Goal: Information Seeking & Learning: Learn about a topic

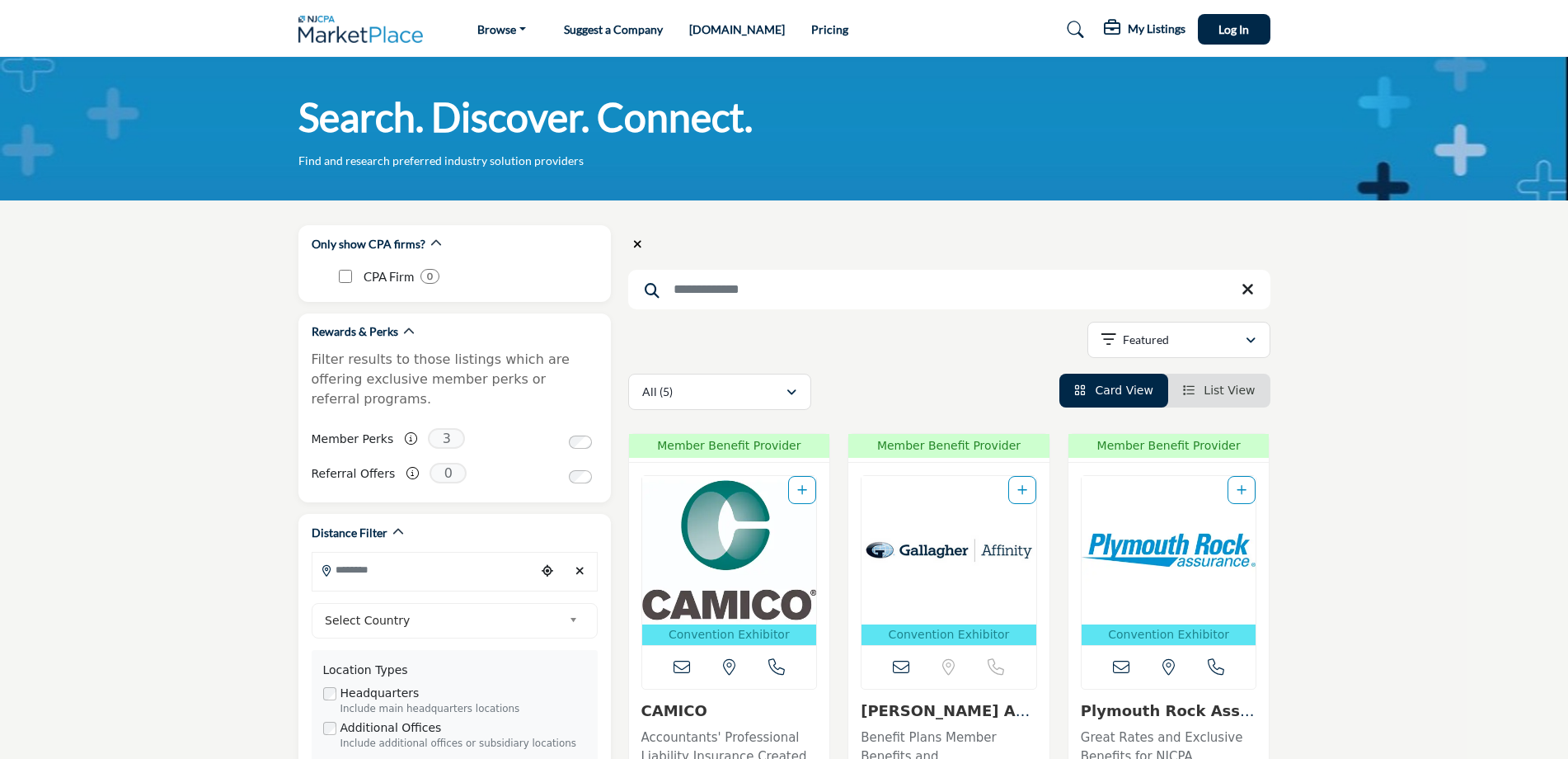
scroll to position [83, 0]
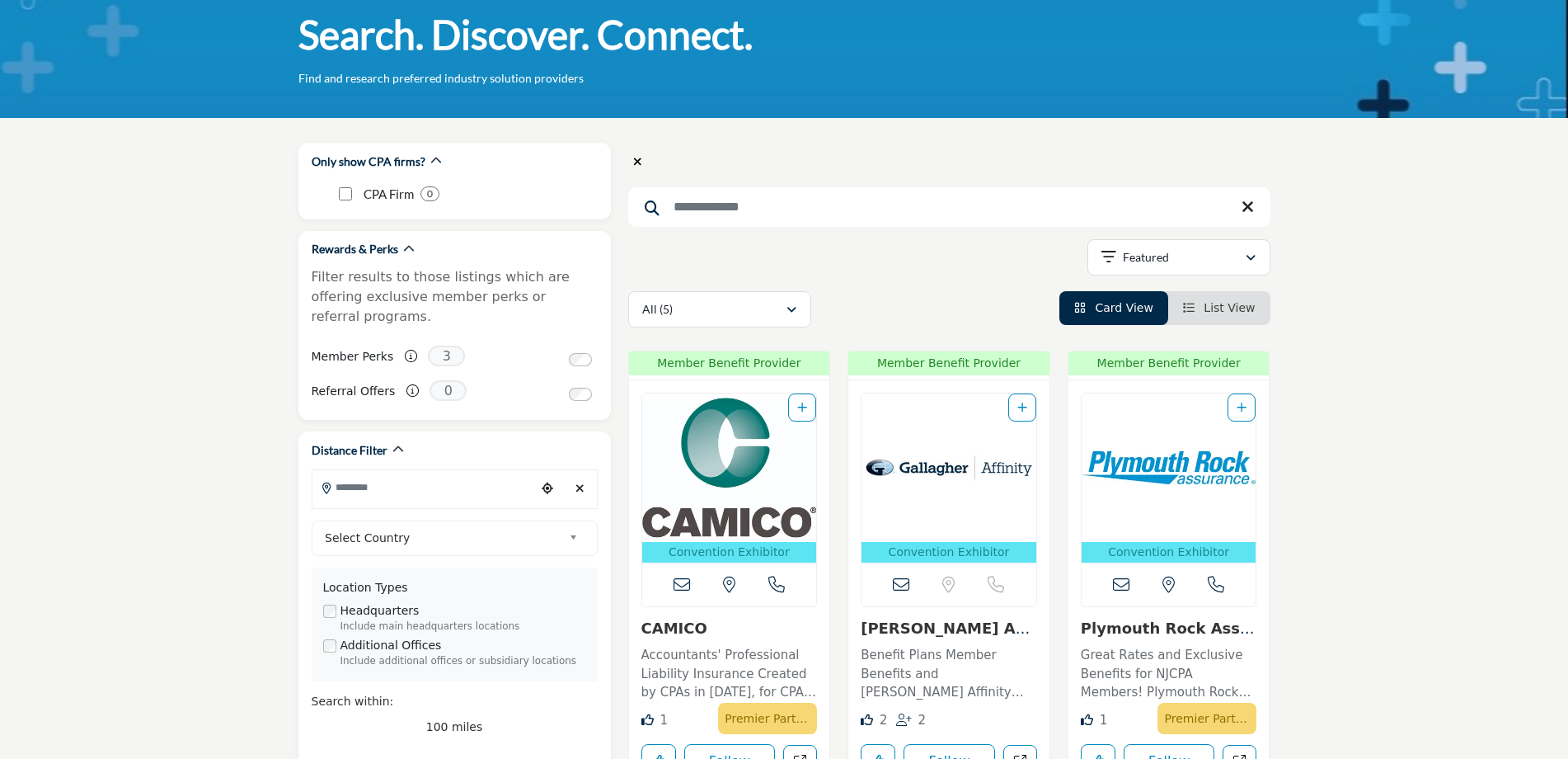
click at [1097, 204] on input "Search Keyword" at bounding box center [949, 207] width 642 height 39
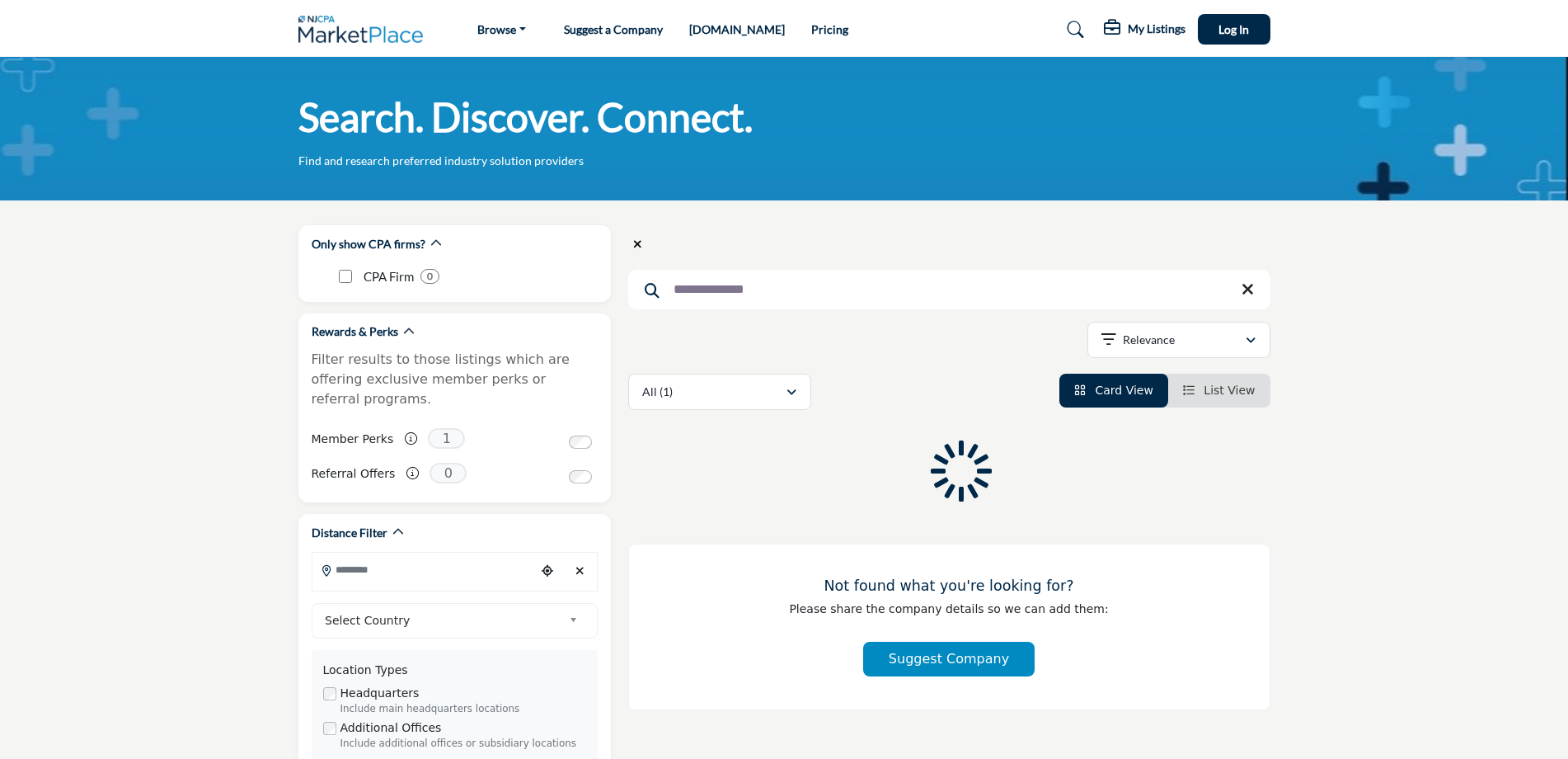
type input "**********"
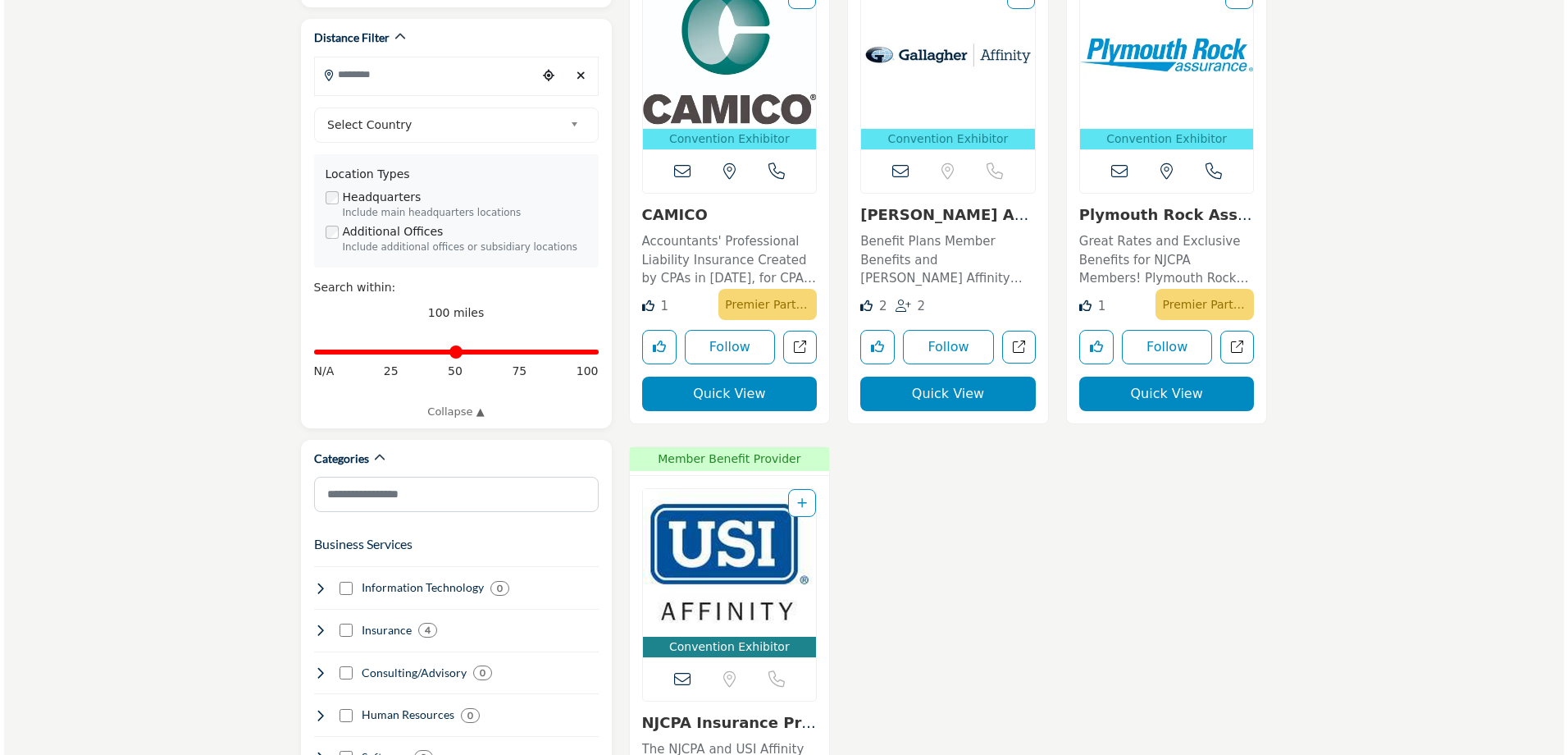
scroll to position [820, 0]
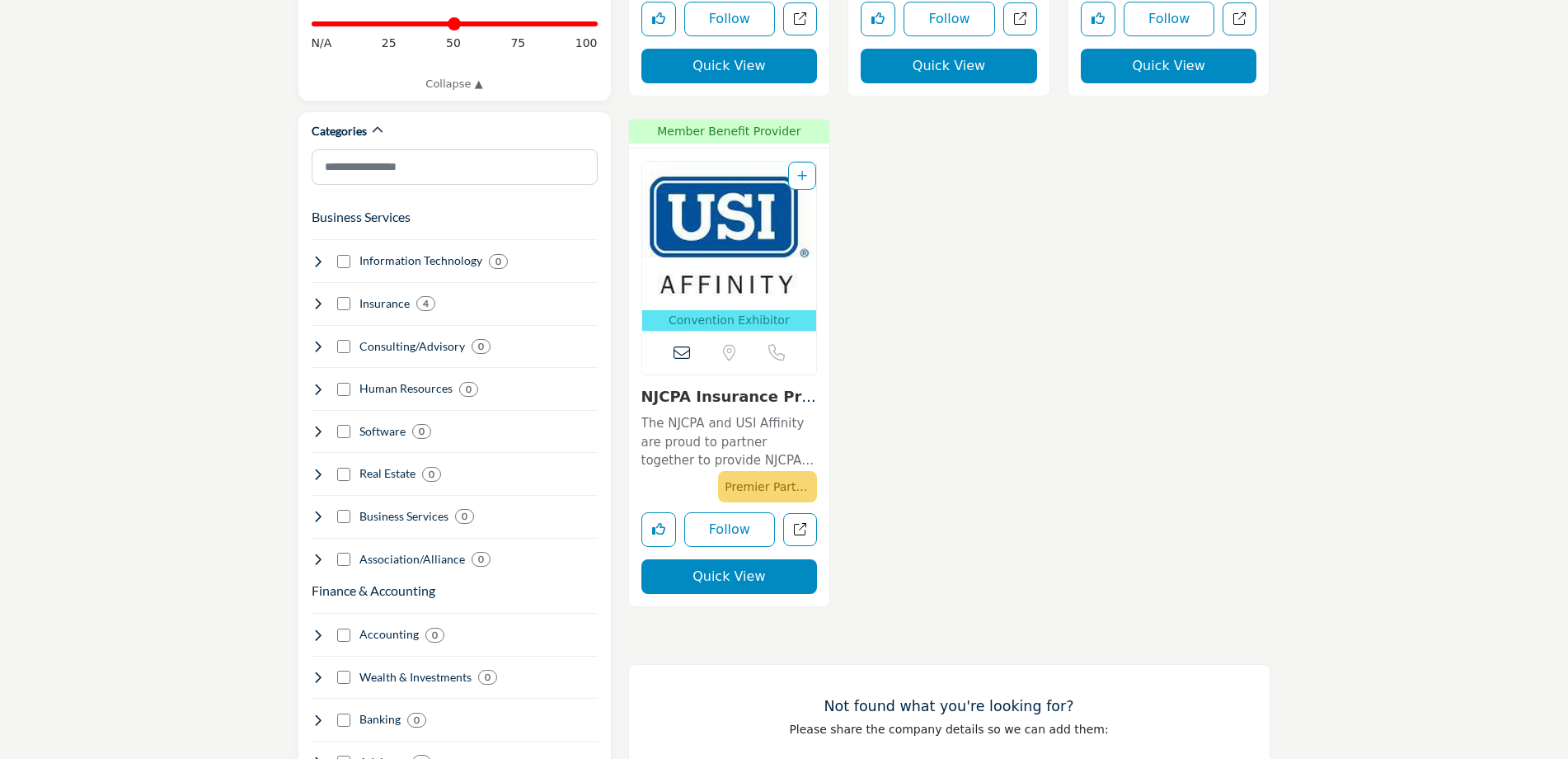
click at [725, 581] on button "Quick View" at bounding box center [730, 576] width 177 height 35
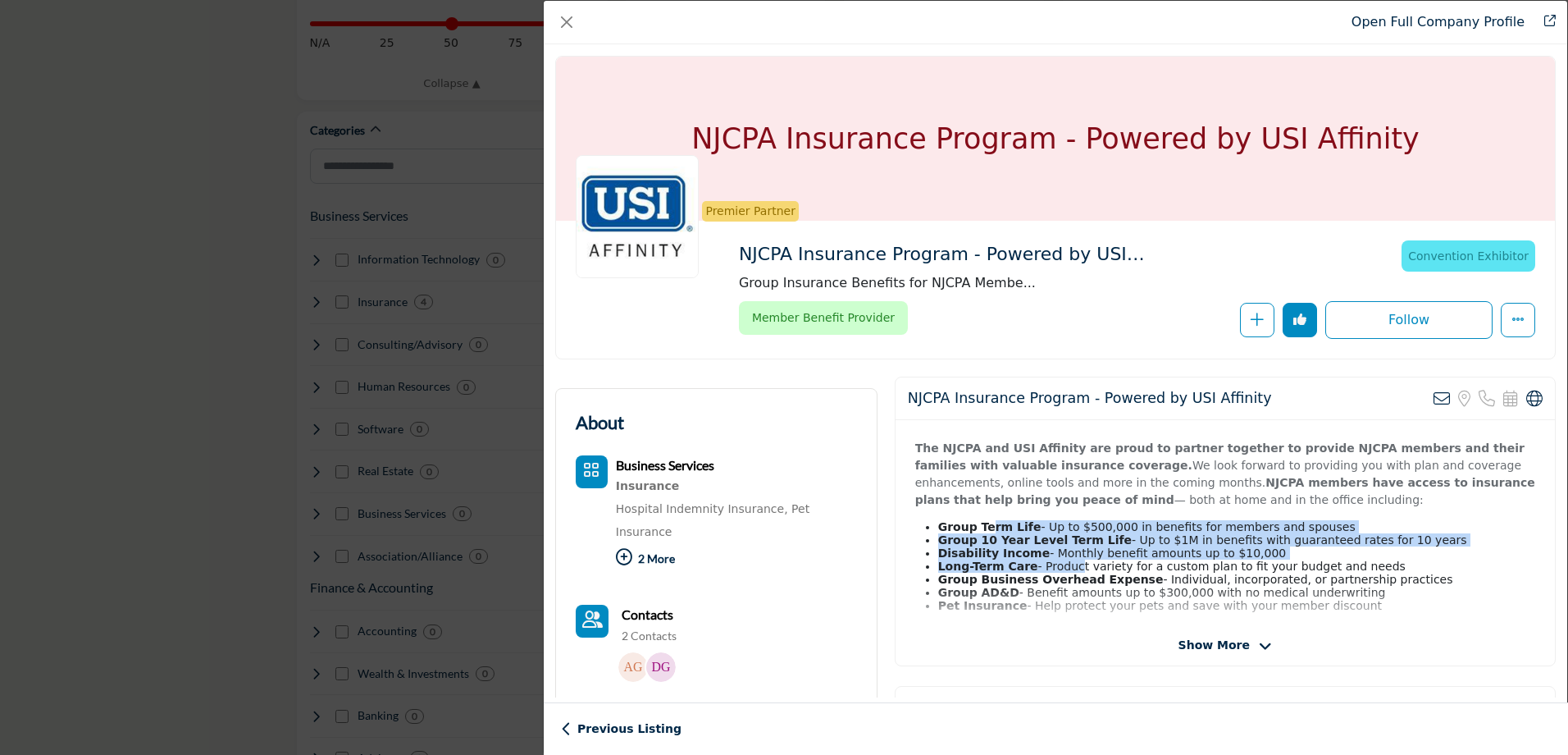
drag, startPoint x: 985, startPoint y: 528, endPoint x: 1064, endPoint y: 571, distance: 89.9
click at [1064, 571] on ul "Group Term Life - Up to $500,000 in benefits for members and spouses Group 10 Y…" at bounding box center [1225, 566] width 620 height 92
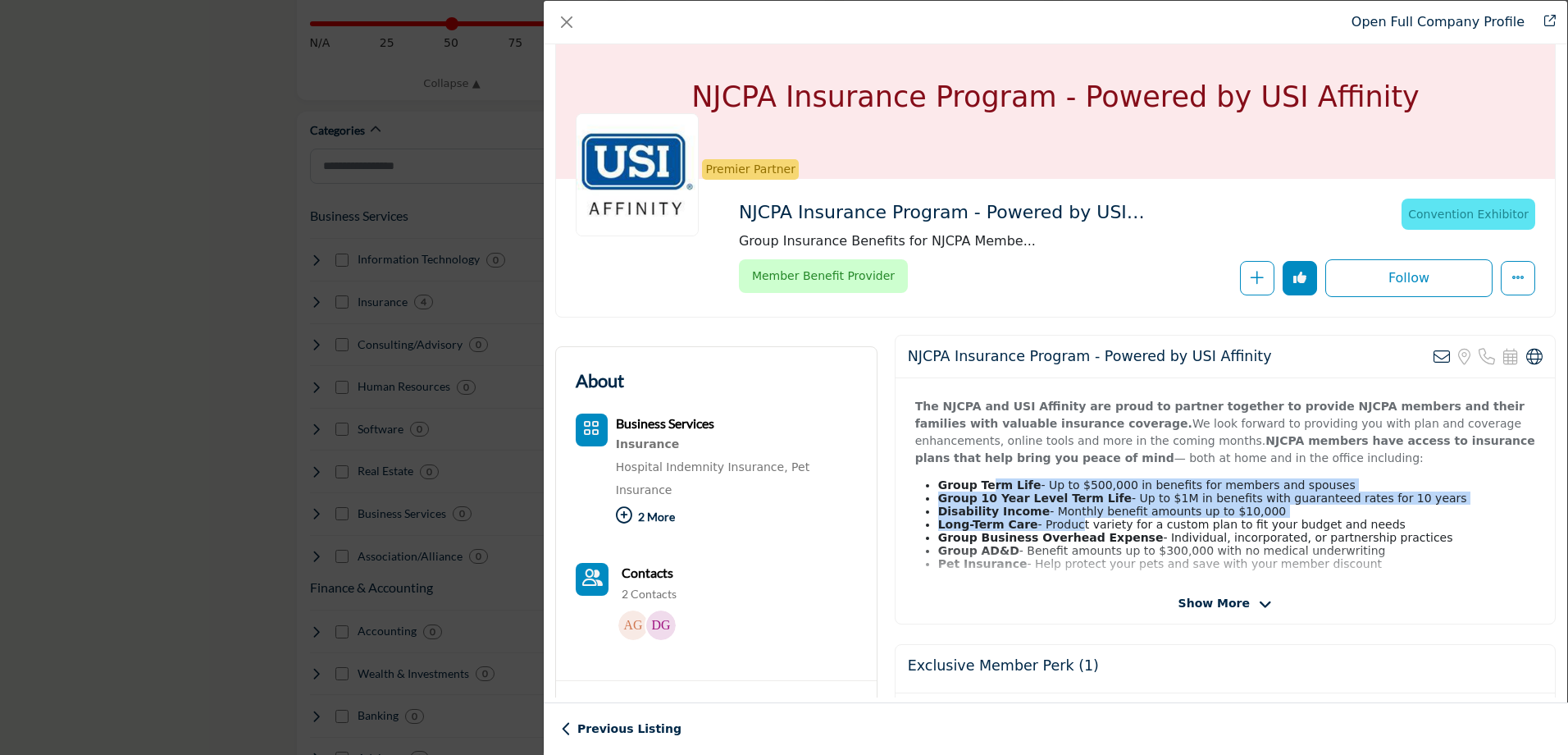
scroll to position [82, 0]
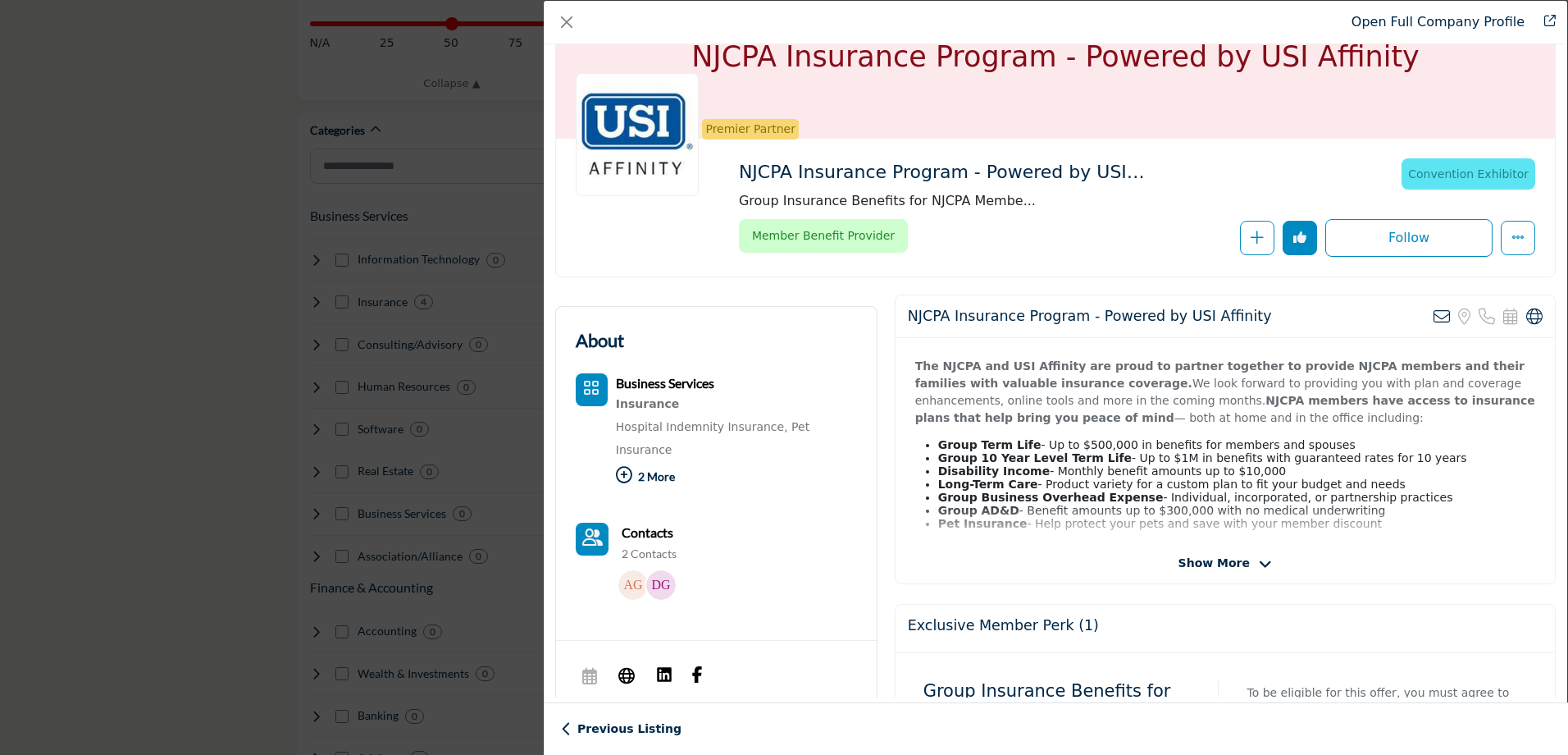
click at [1244, 565] on span "Show More" at bounding box center [1225, 563] width 94 height 17
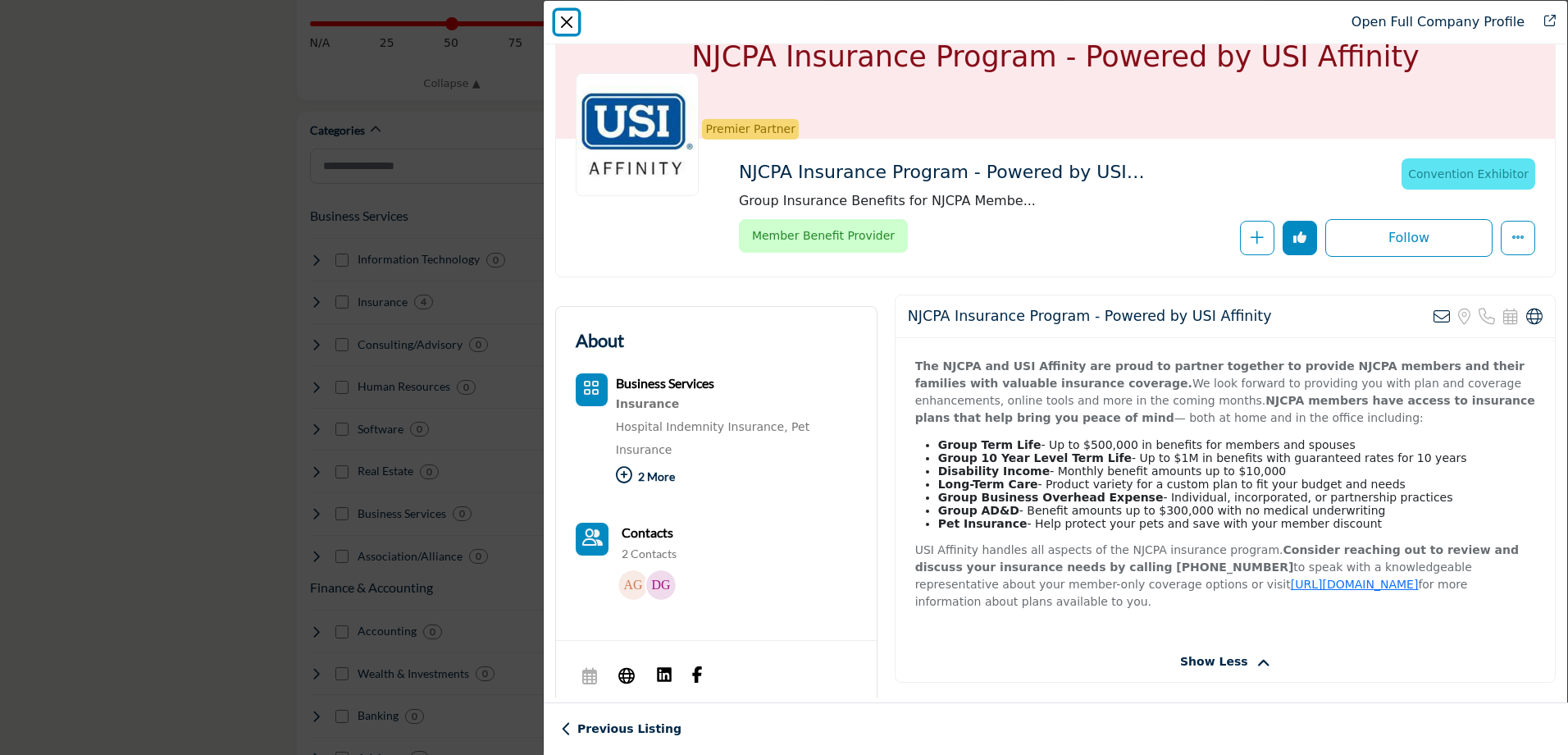
click at [568, 27] on button "Close" at bounding box center [567, 22] width 23 height 23
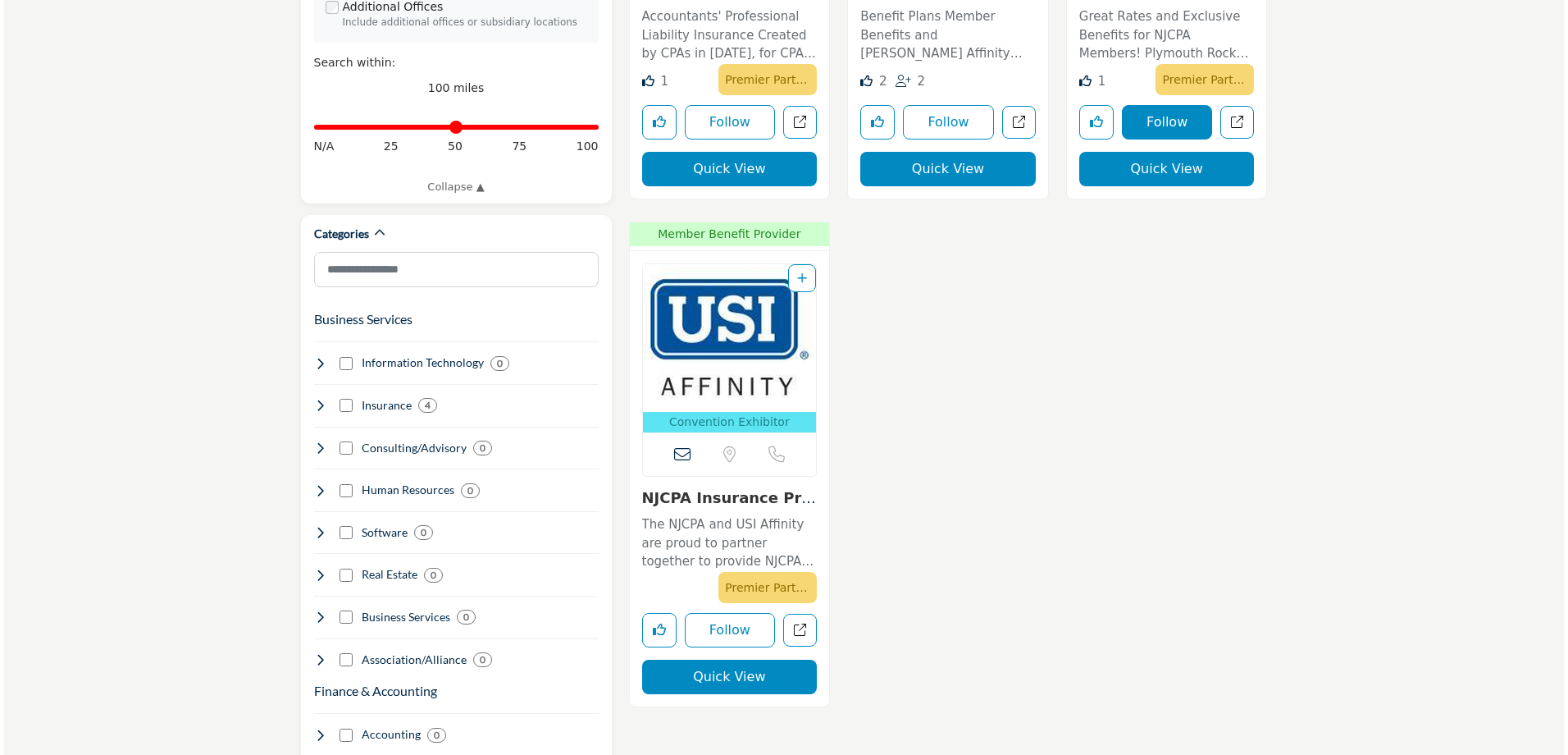
scroll to position [574, 0]
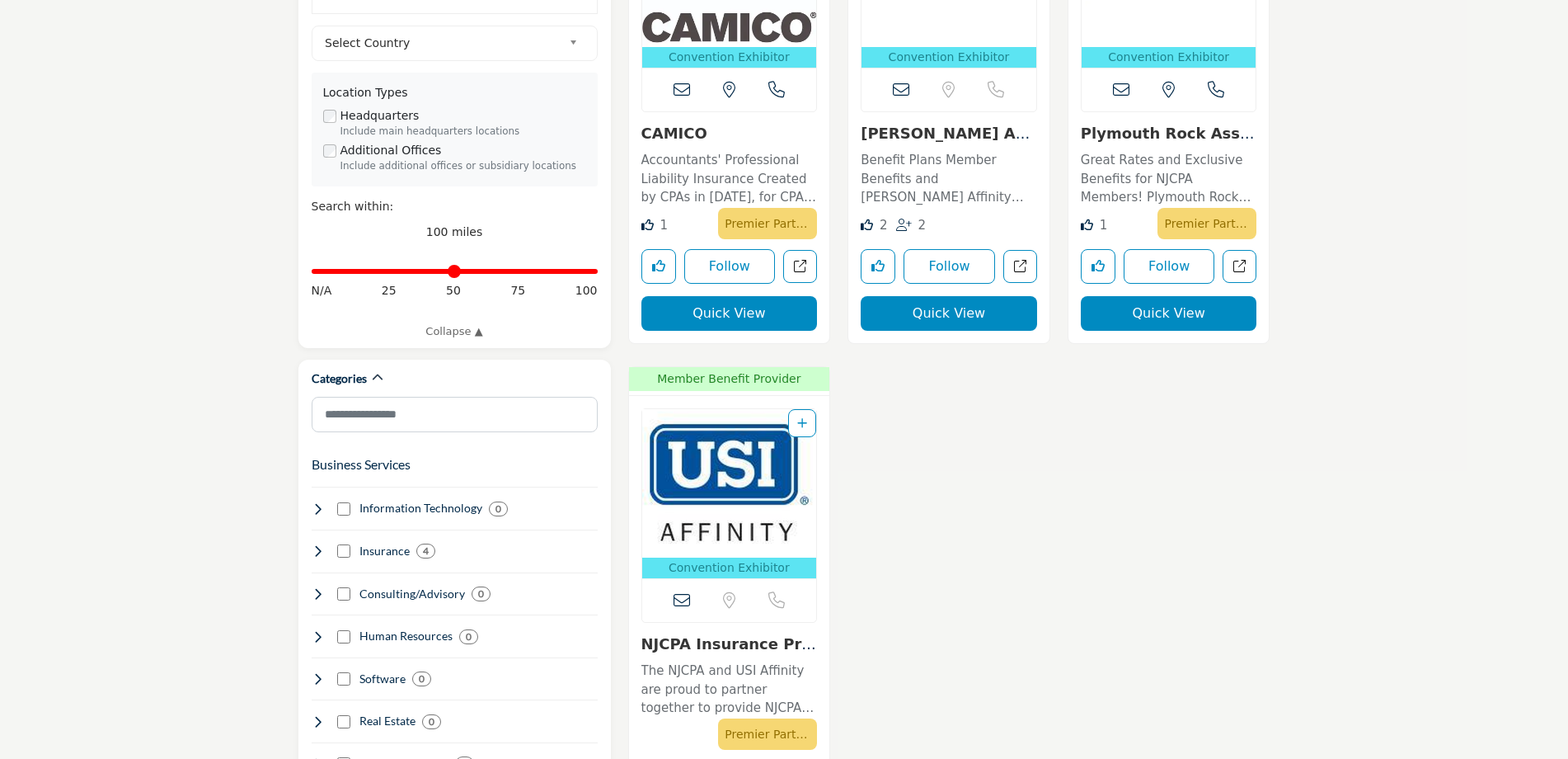
click at [1181, 326] on button "Quick View" at bounding box center [1169, 313] width 177 height 35
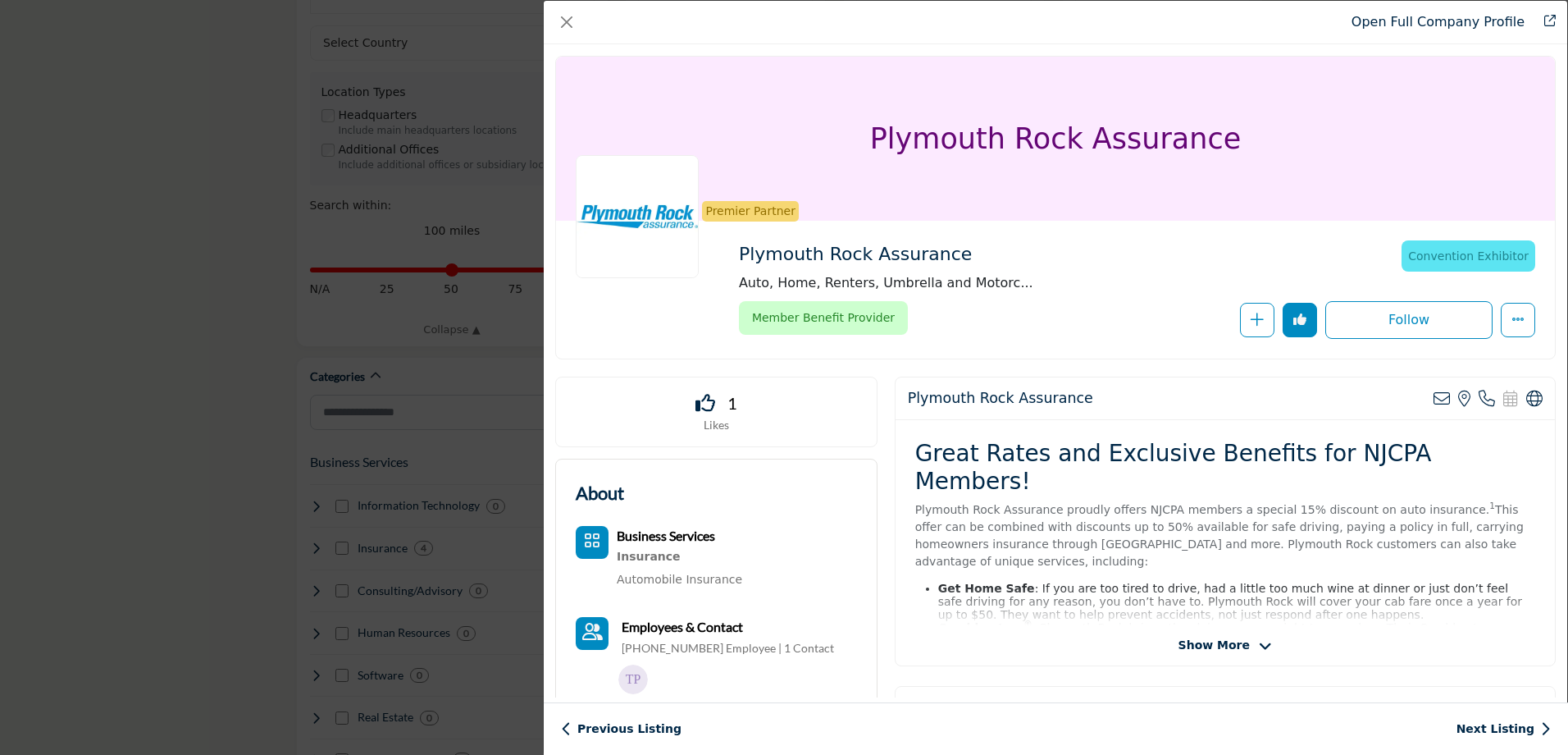
click at [1231, 646] on span "Show More" at bounding box center [1214, 645] width 72 height 17
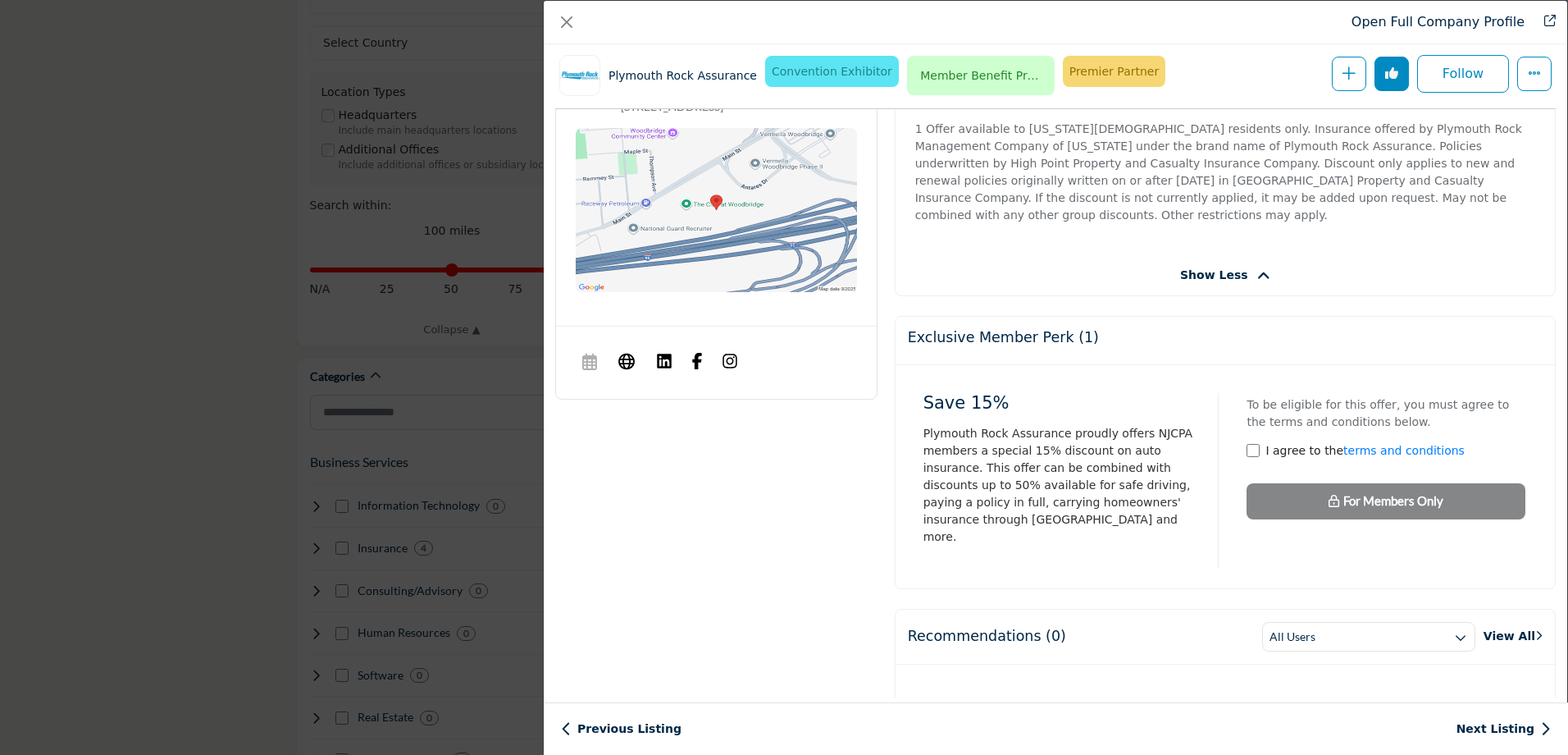
scroll to position [723, 0]
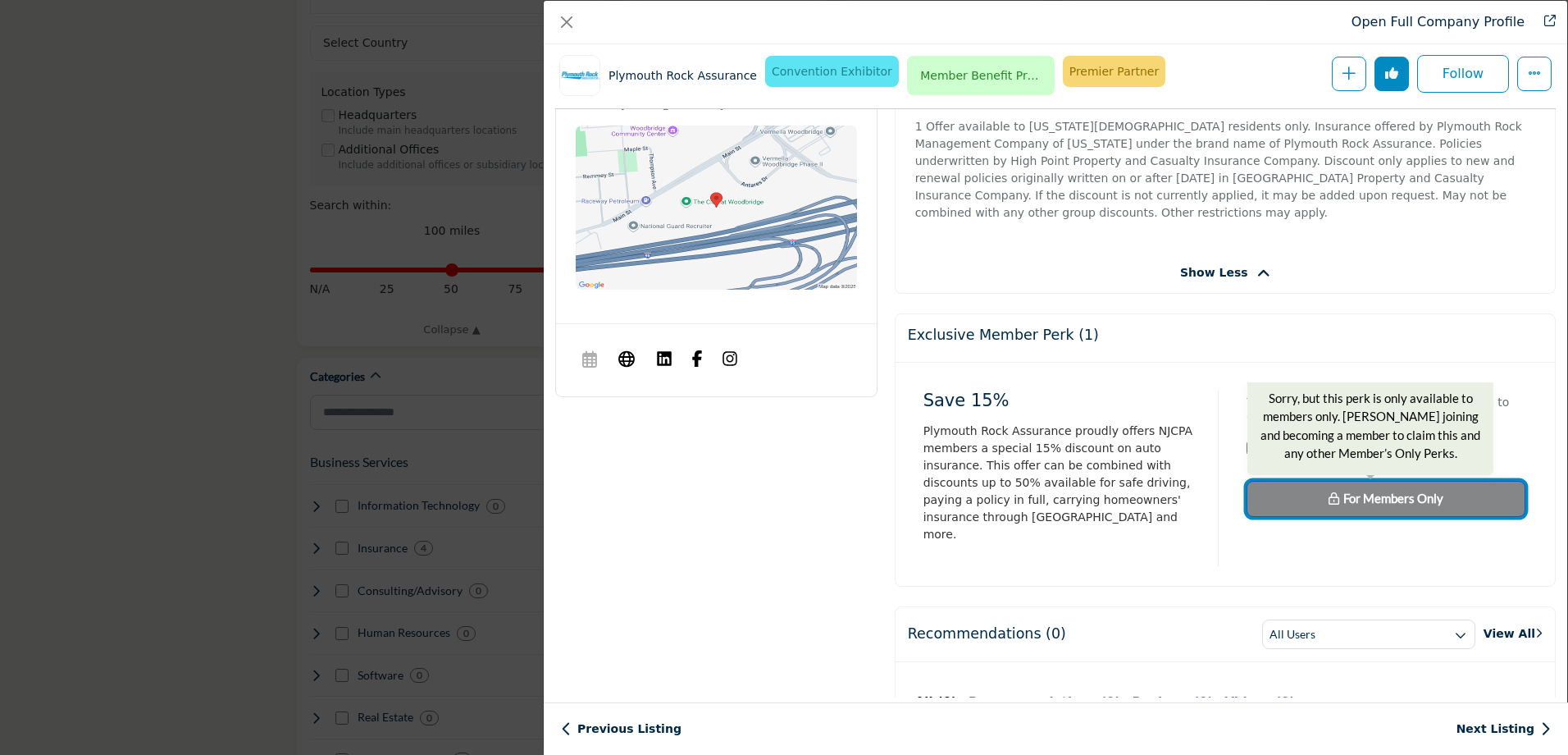
click at [1393, 490] on span "For Members Only" at bounding box center [1393, 497] width 100 height 14
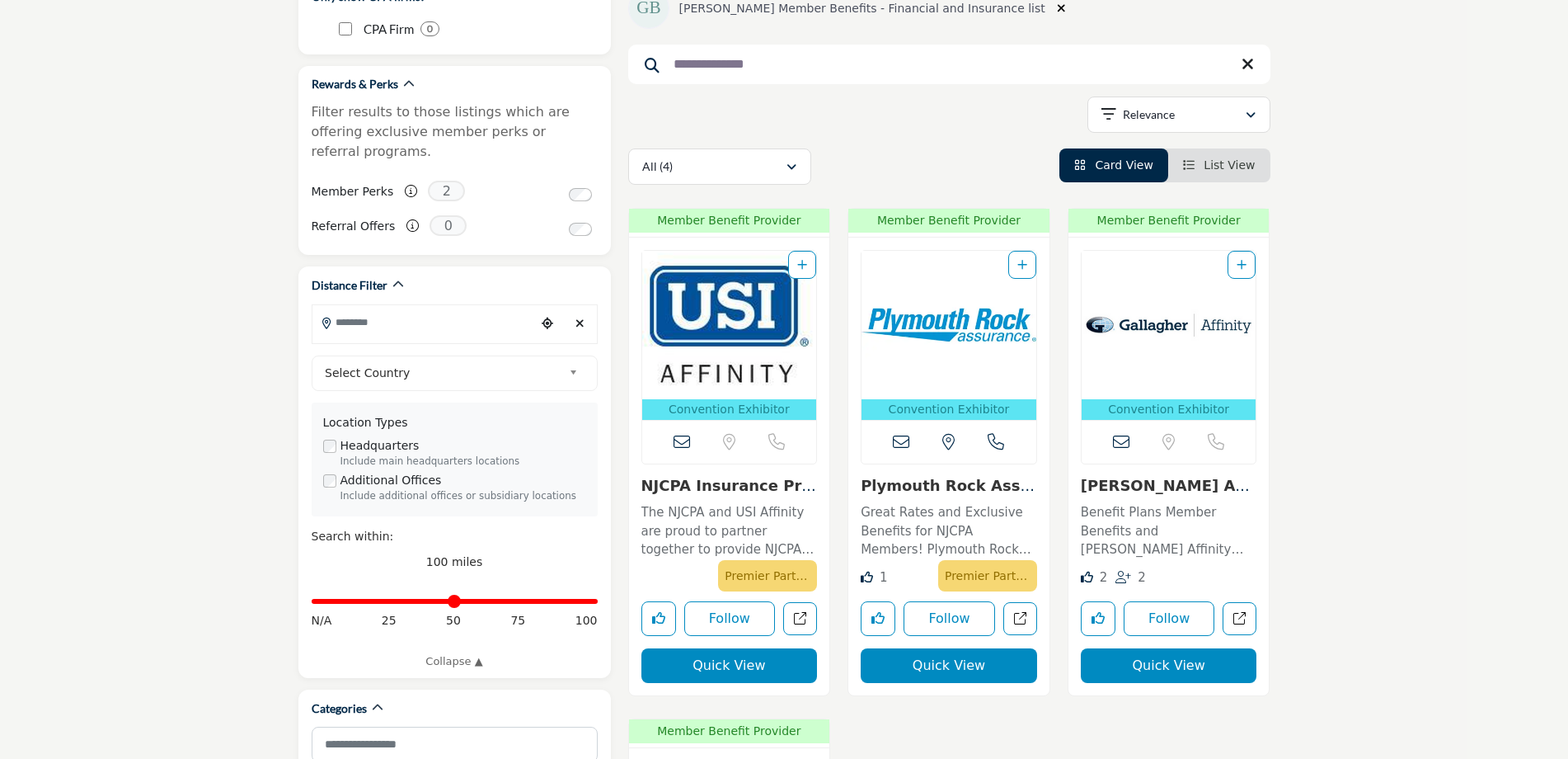
scroll to position [330, 0]
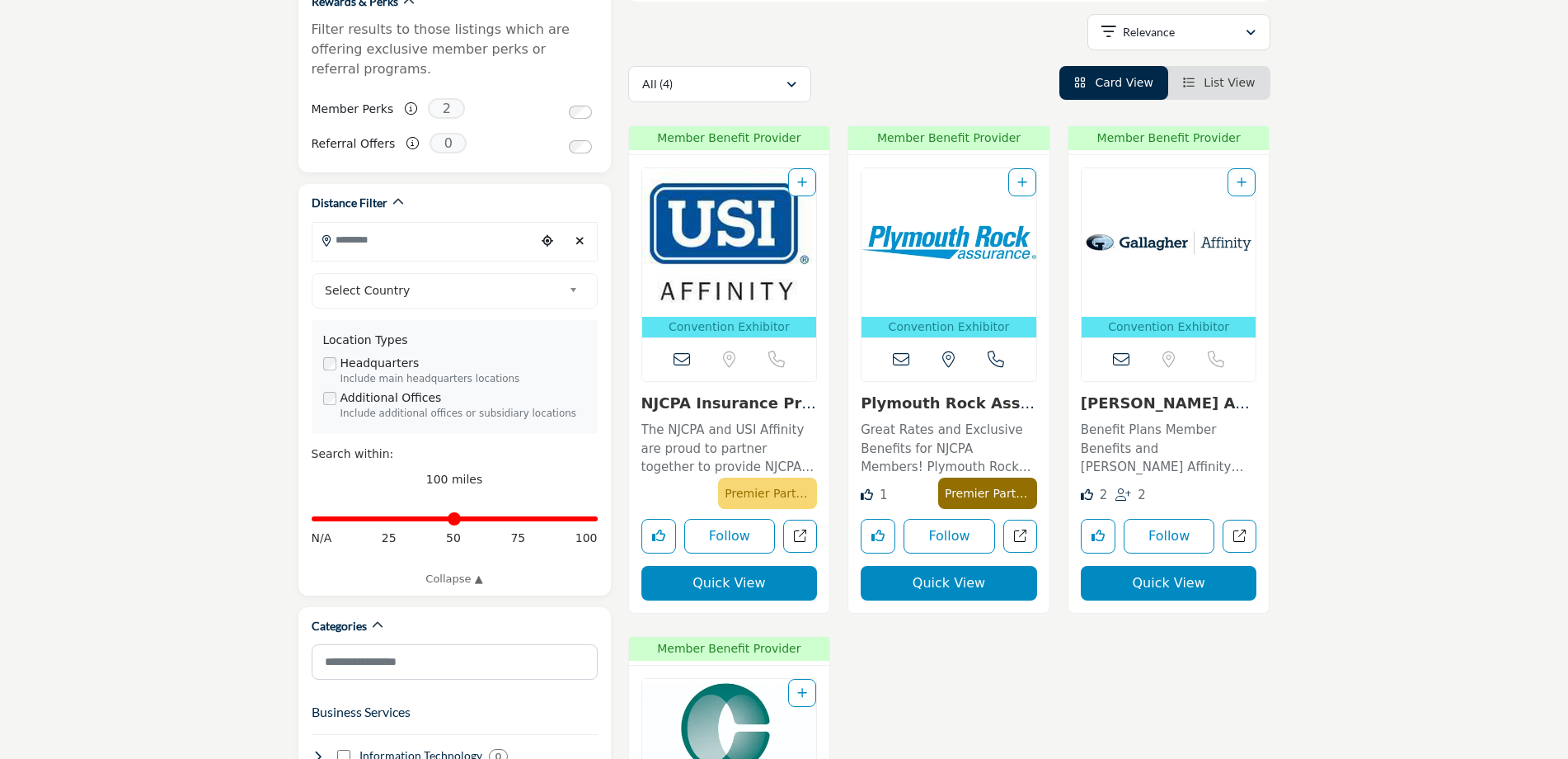
click at [980, 487] on p "Premier Partner" at bounding box center [987, 493] width 85 height 23
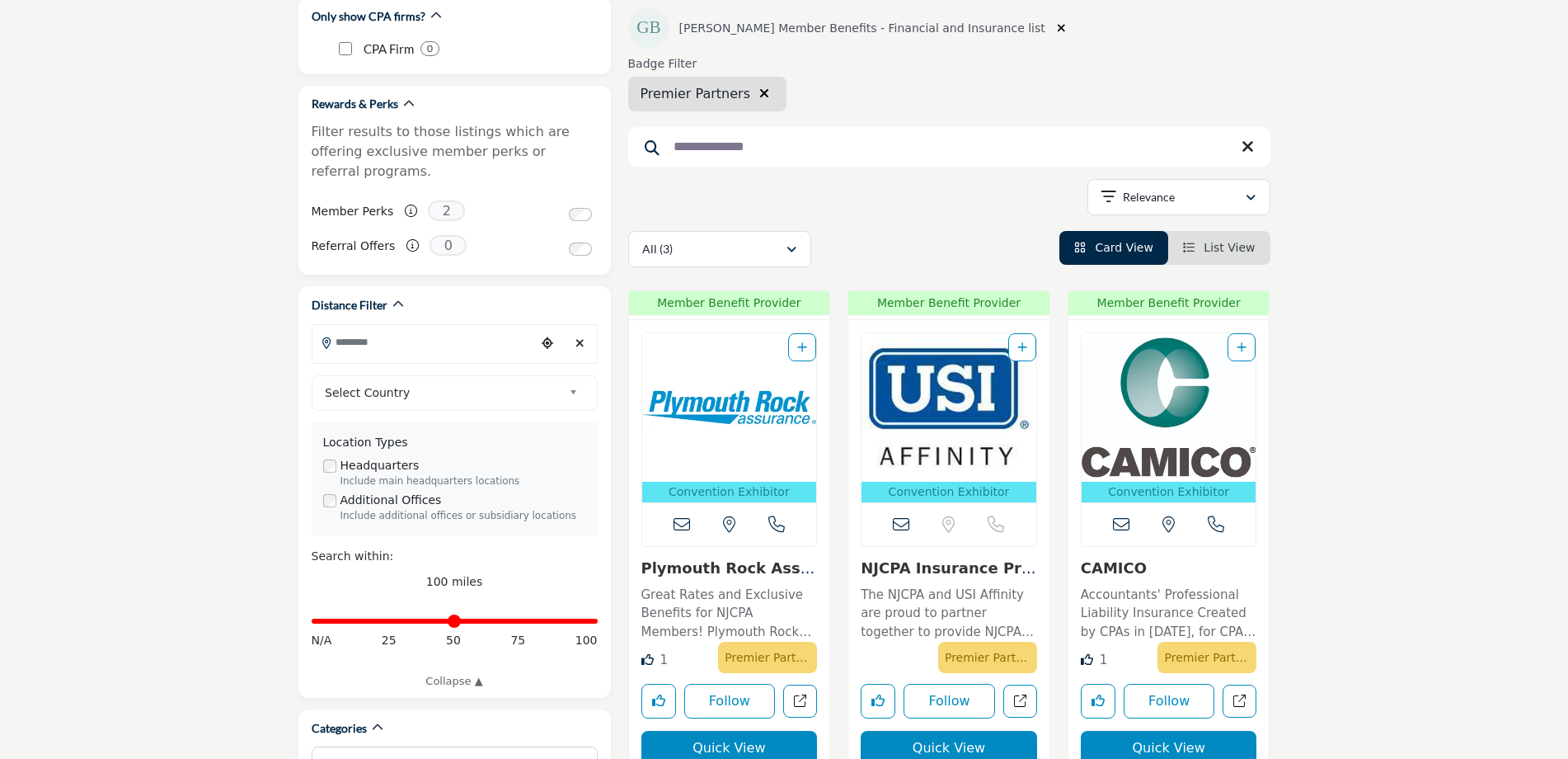
scroll to position [83, 0]
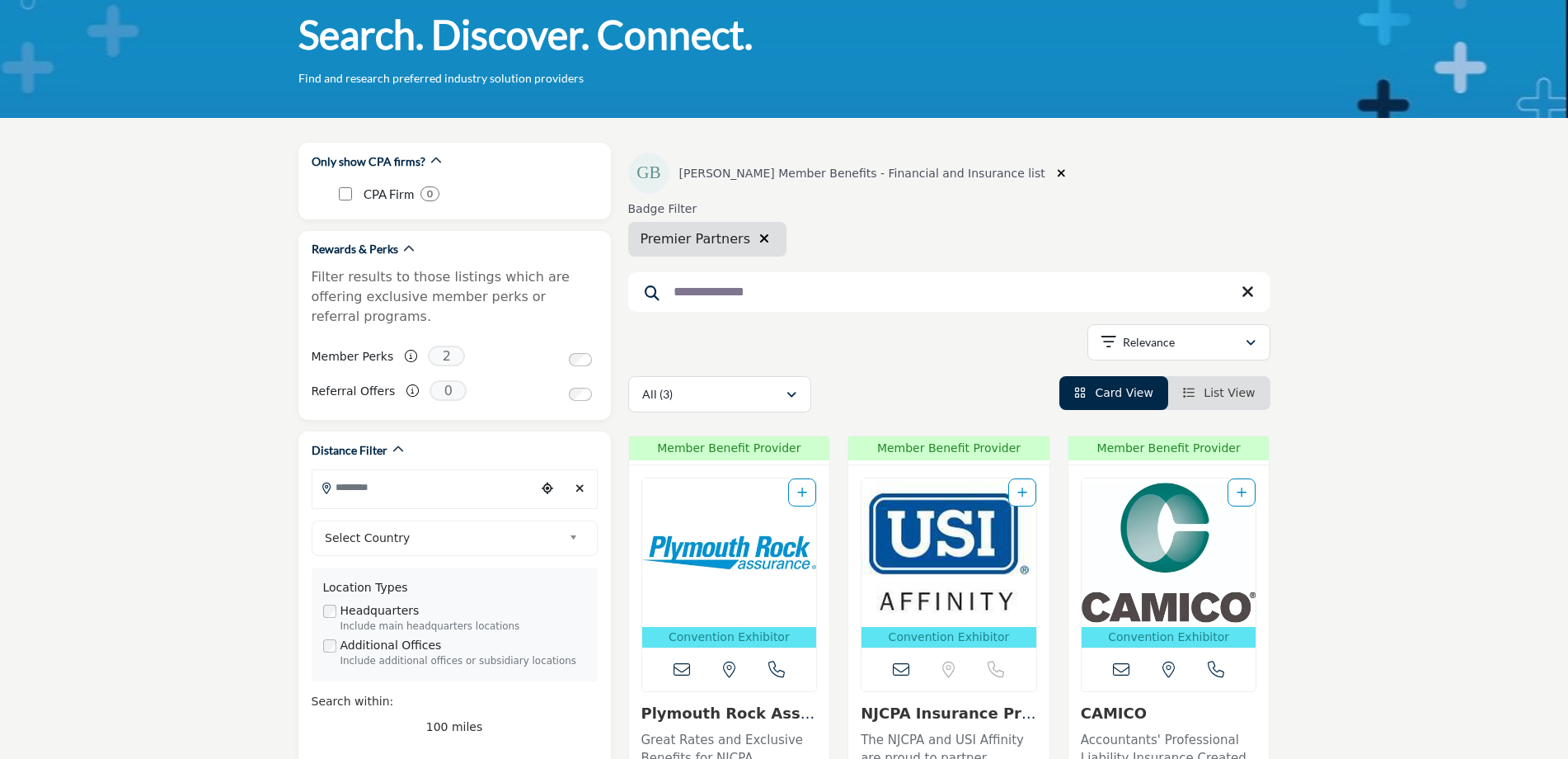
click at [760, 240] on icon "button" at bounding box center [764, 238] width 10 height 13
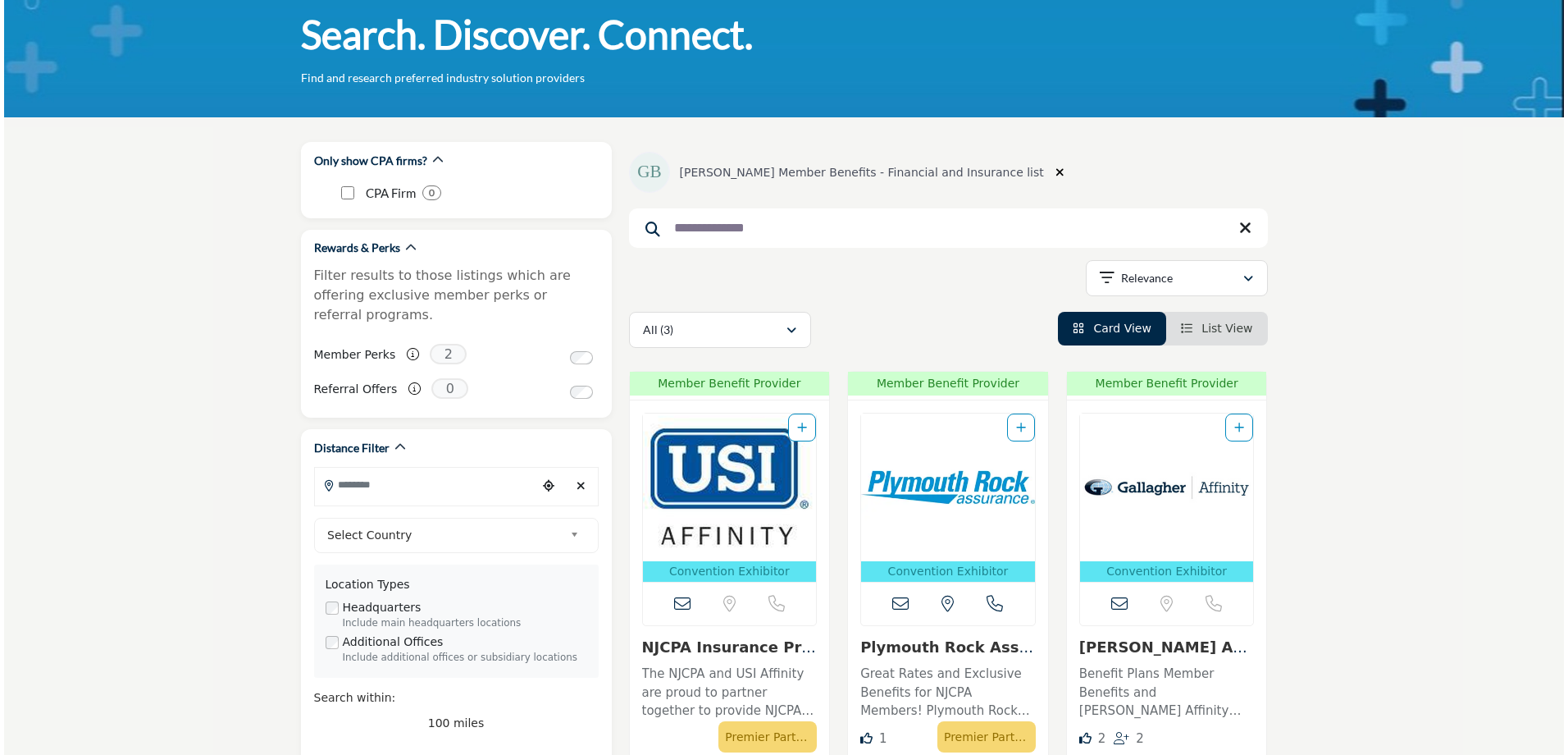
scroll to position [328, 0]
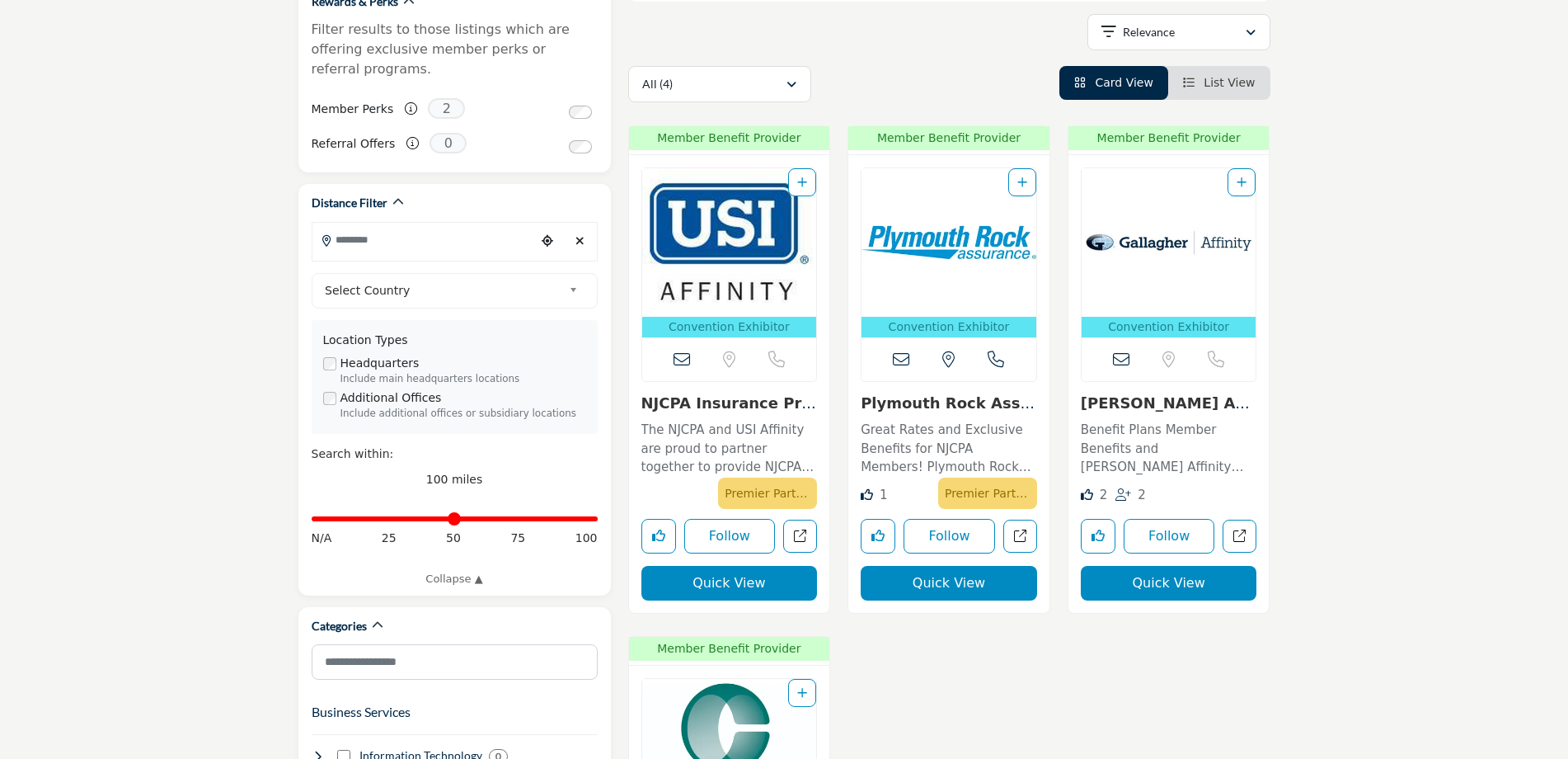
click at [940, 585] on button "Quick View" at bounding box center [949, 583] width 177 height 35
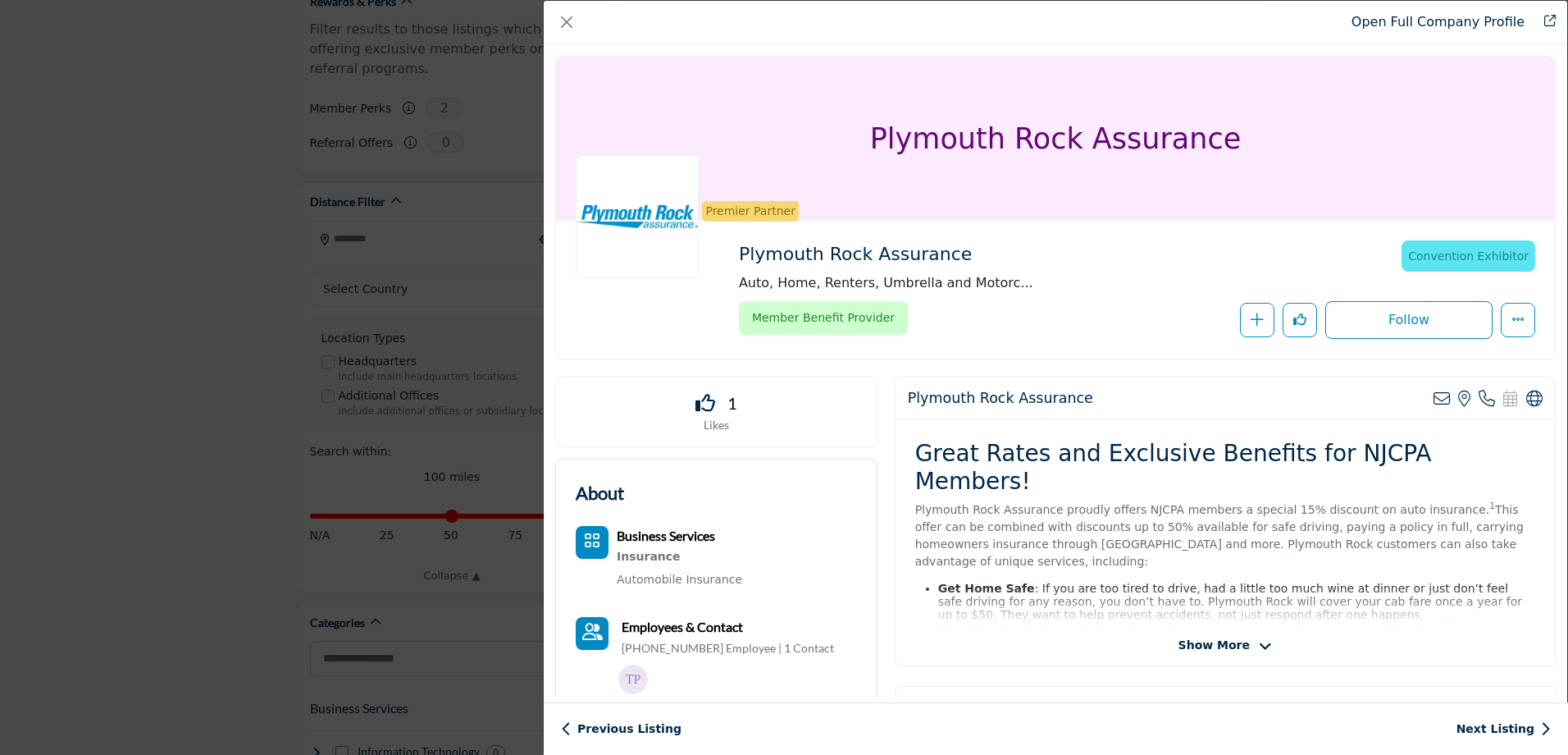
click at [1224, 638] on span "Show More" at bounding box center [1214, 645] width 72 height 17
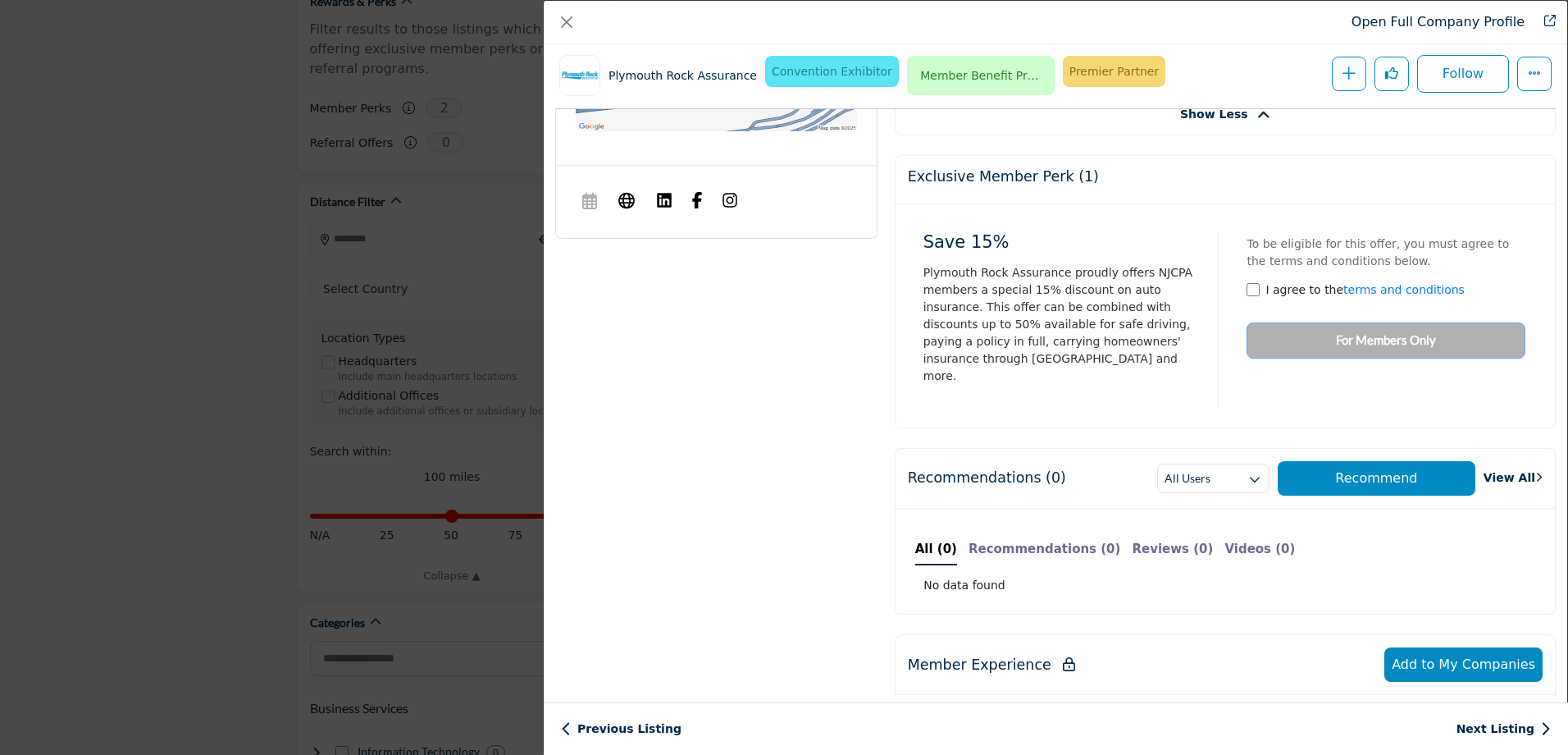
scroll to position [887, 0]
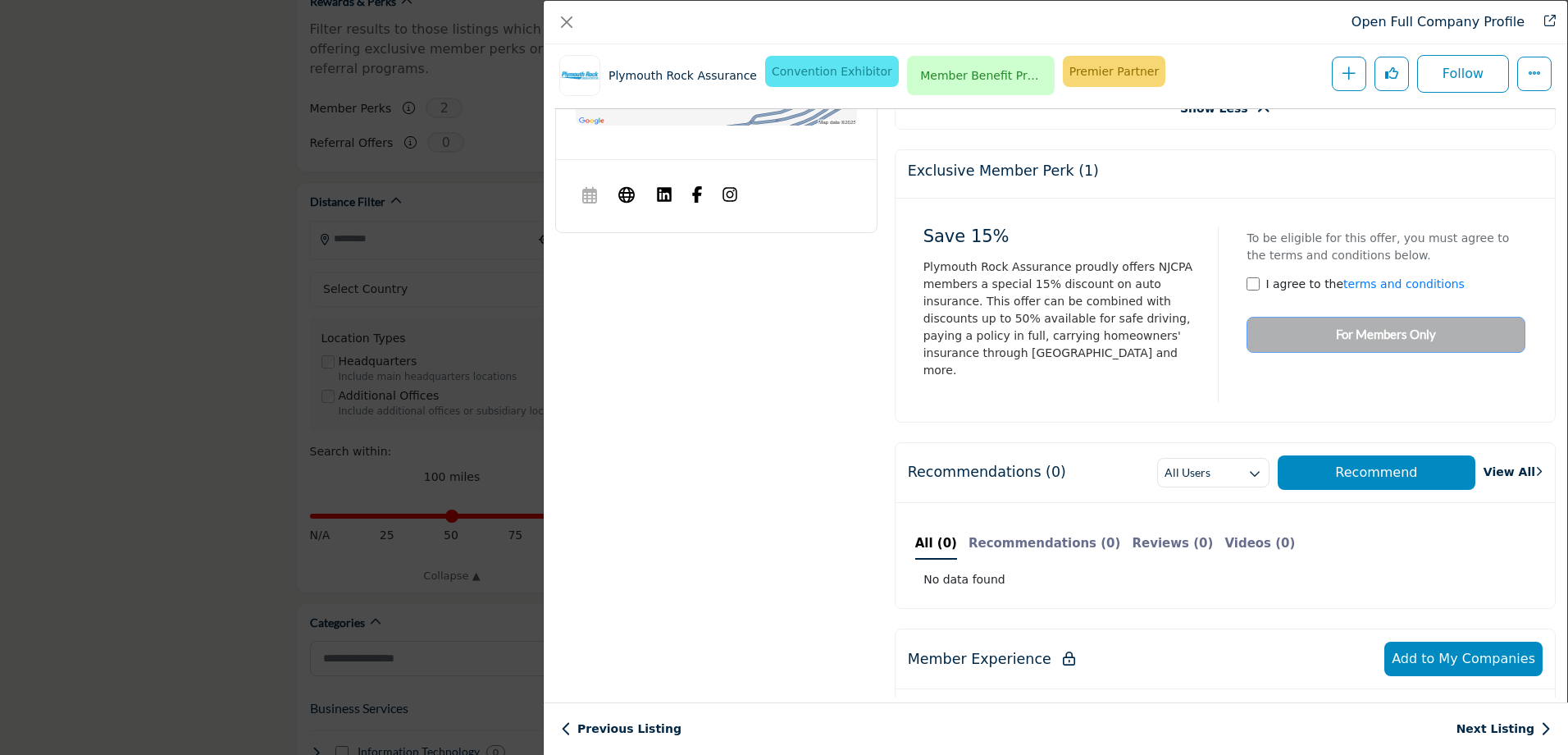
click at [1074, 270] on span "Plymouth Rock Assurance proudly offers NJCPA members a special 15% discount on …" at bounding box center [1059, 318] width 269 height 117
click at [1379, 283] on div "To be eligible for this offer, you must agree to the terms and conditions below…" at bounding box center [1380, 285] width 290 height 135
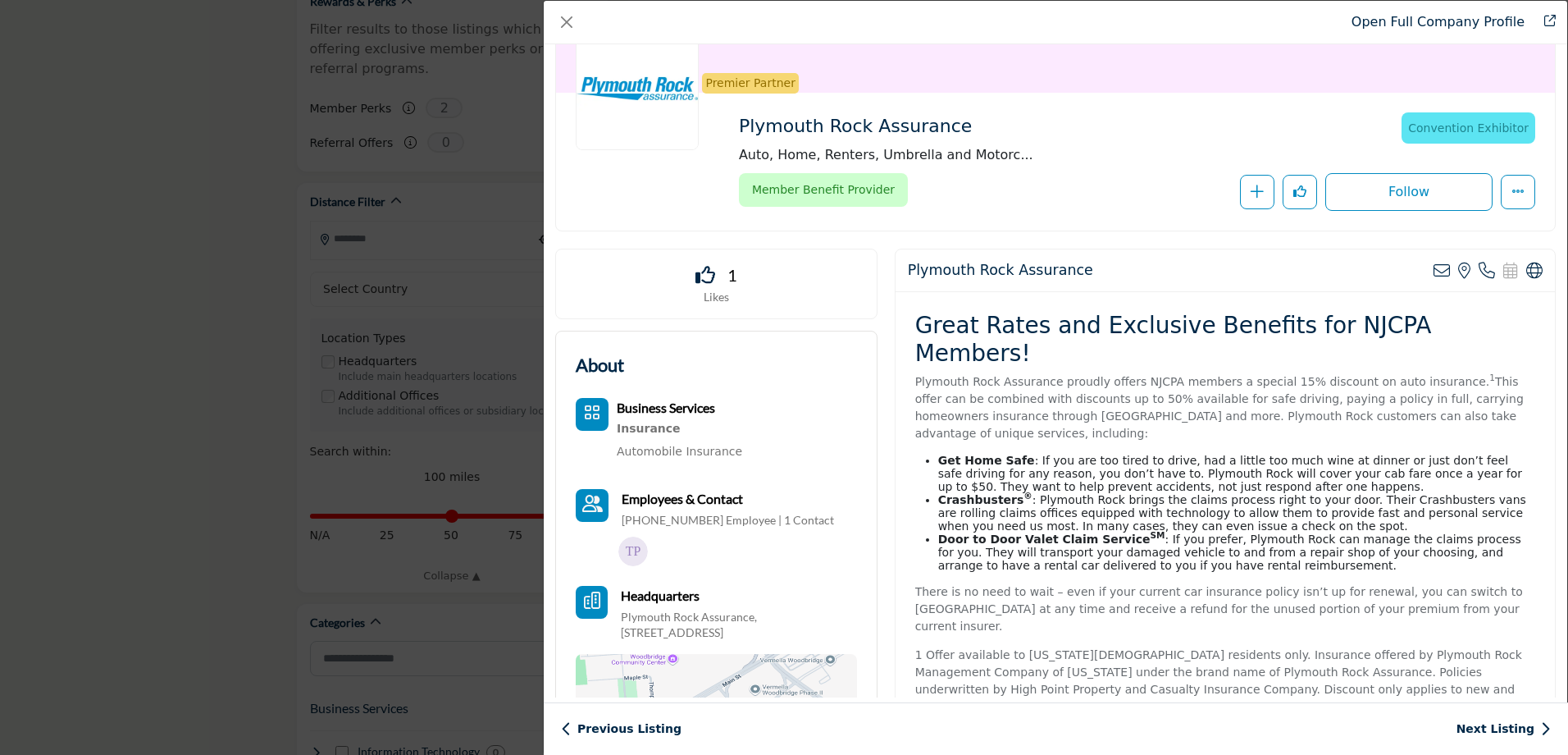
scroll to position [83, 0]
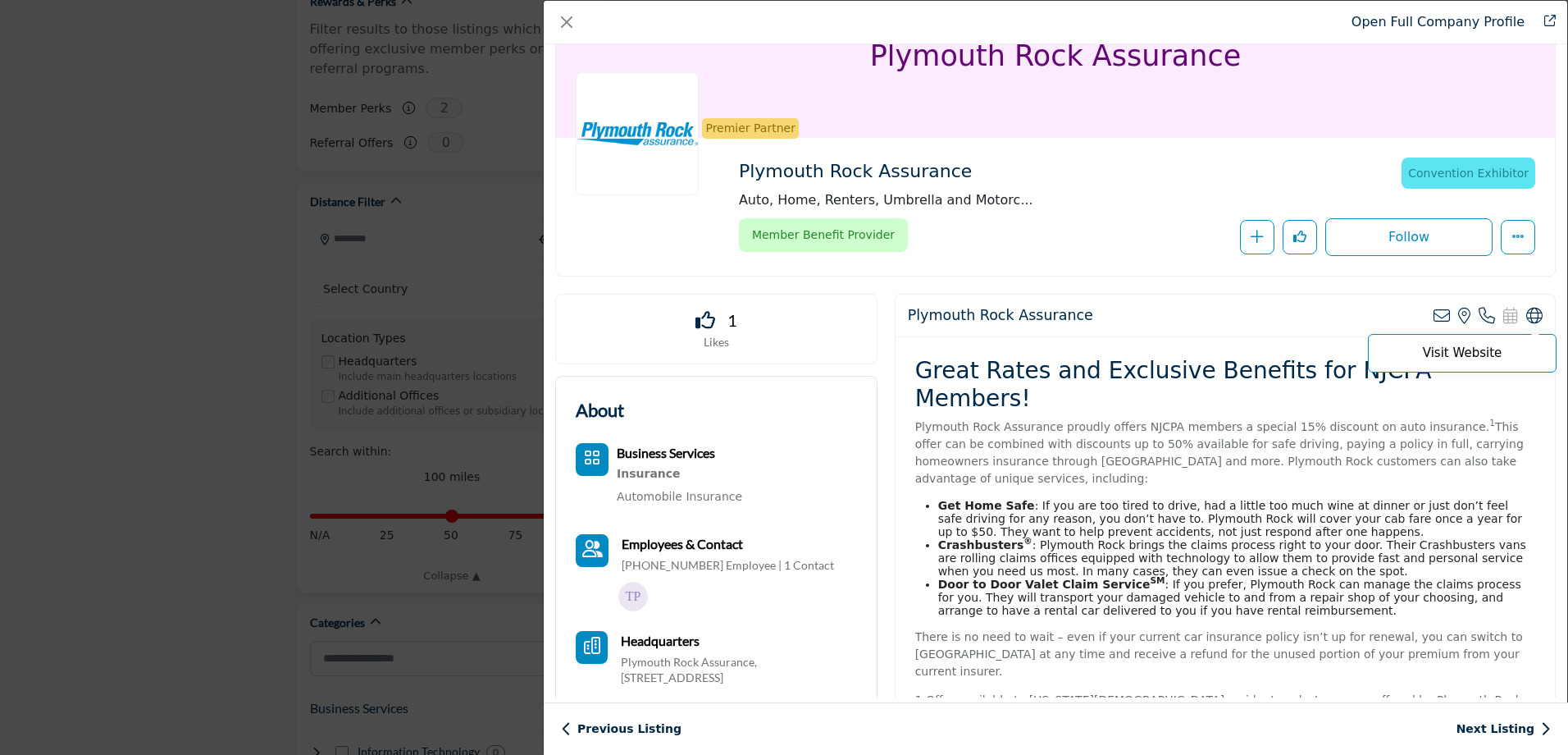
click at [1529, 314] on icon "Company Data Modal" at bounding box center [1534, 315] width 16 height 16
click at [1455, 26] on link "Open Full Company Profile" at bounding box center [1438, 22] width 173 height 15
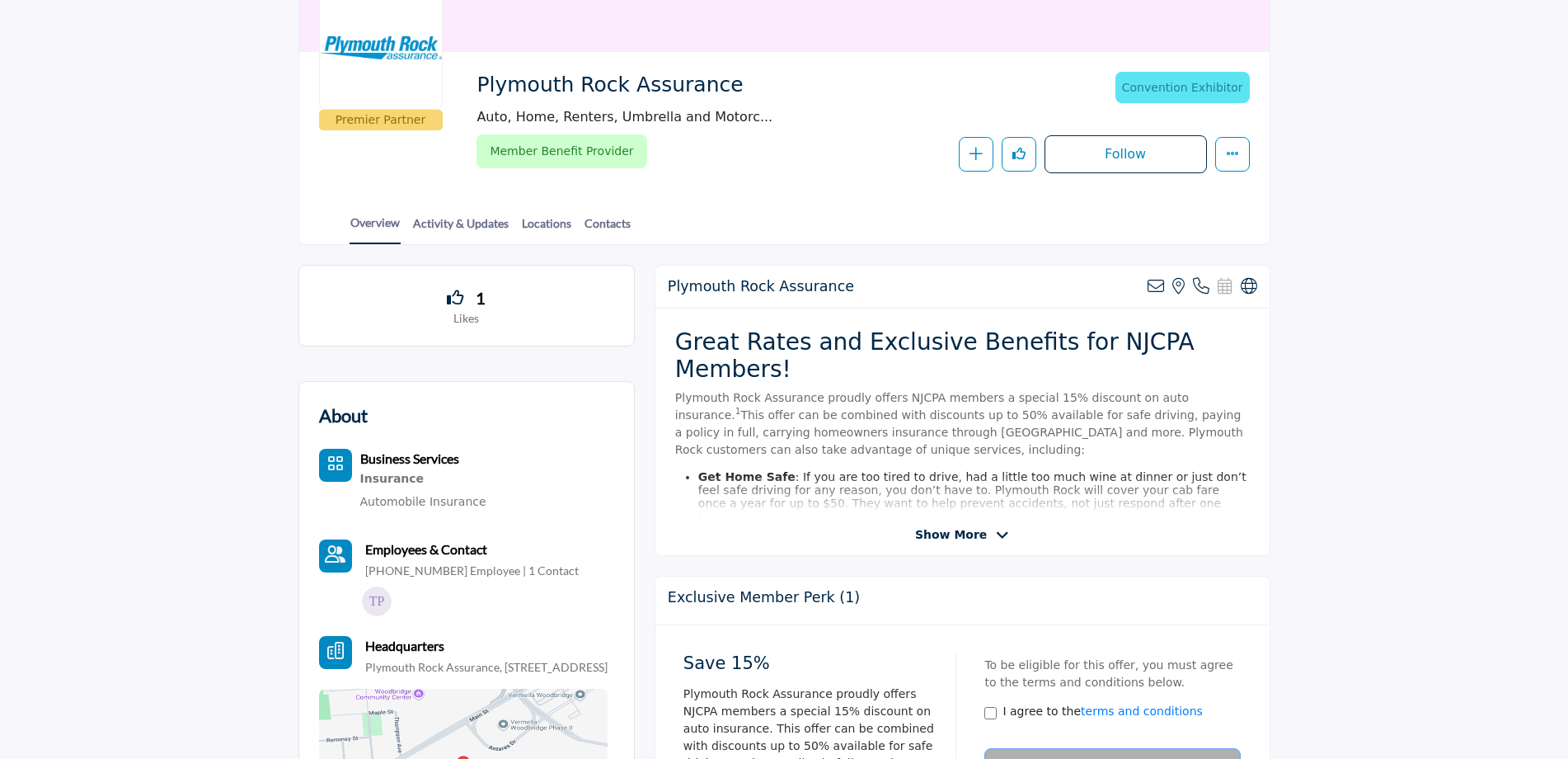
scroll to position [248, 0]
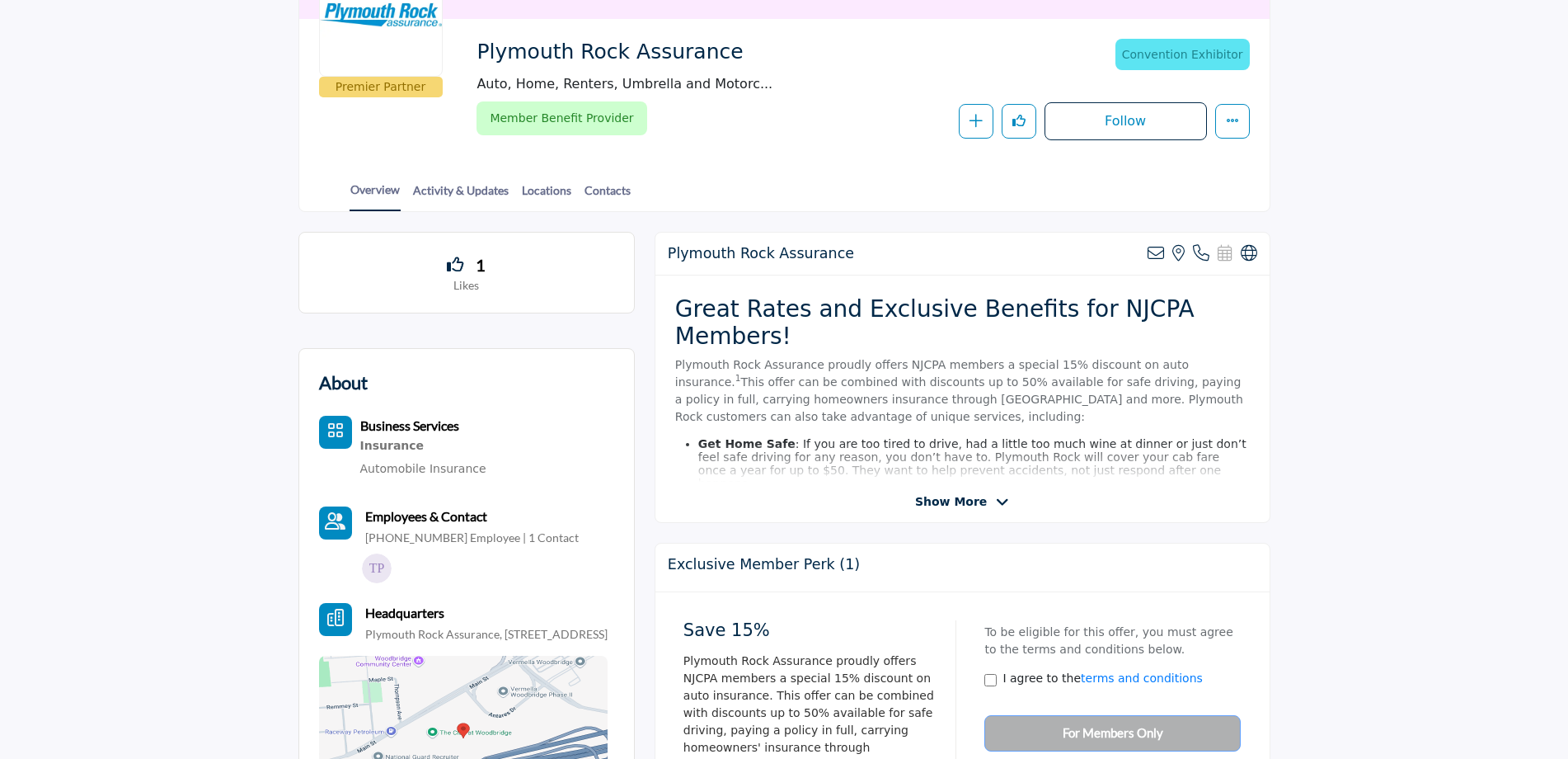
click at [924, 495] on span "Show More" at bounding box center [951, 502] width 72 height 17
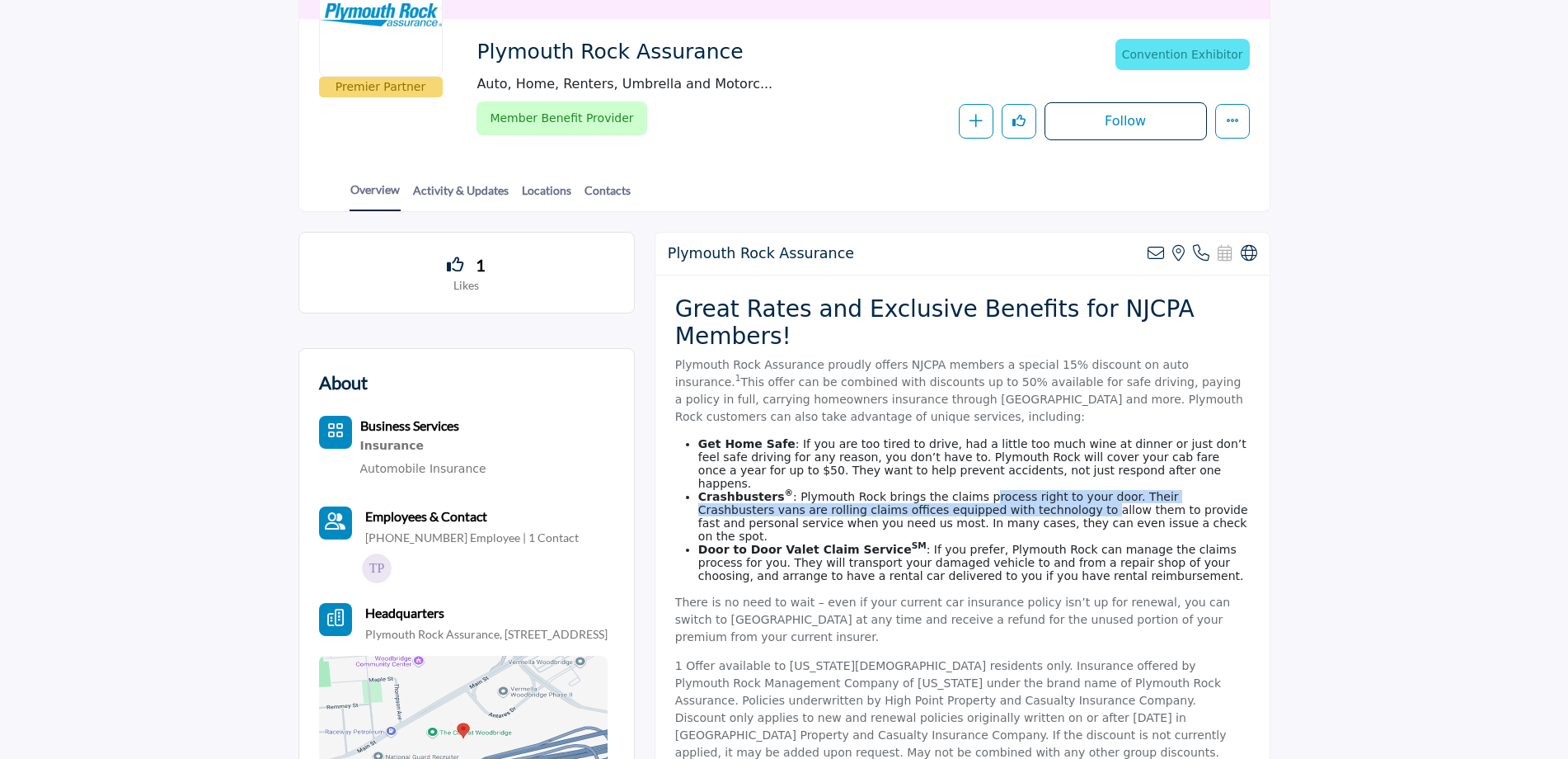
click at [957, 500] on li "Crashbusters ® : Plymouth Rock brings the claims process right to your door. Th…" at bounding box center [974, 516] width 551 height 53
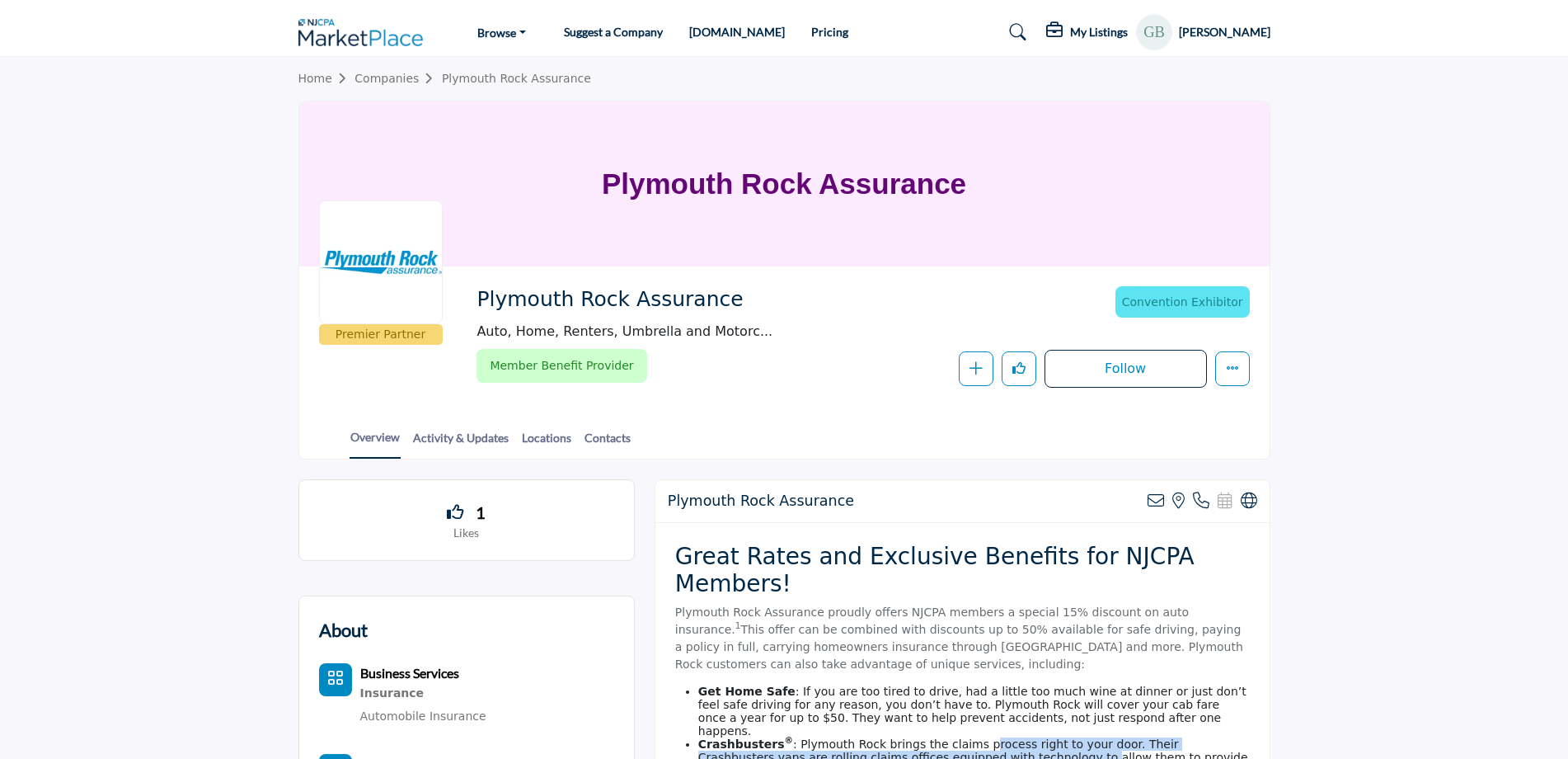
scroll to position [83, 0]
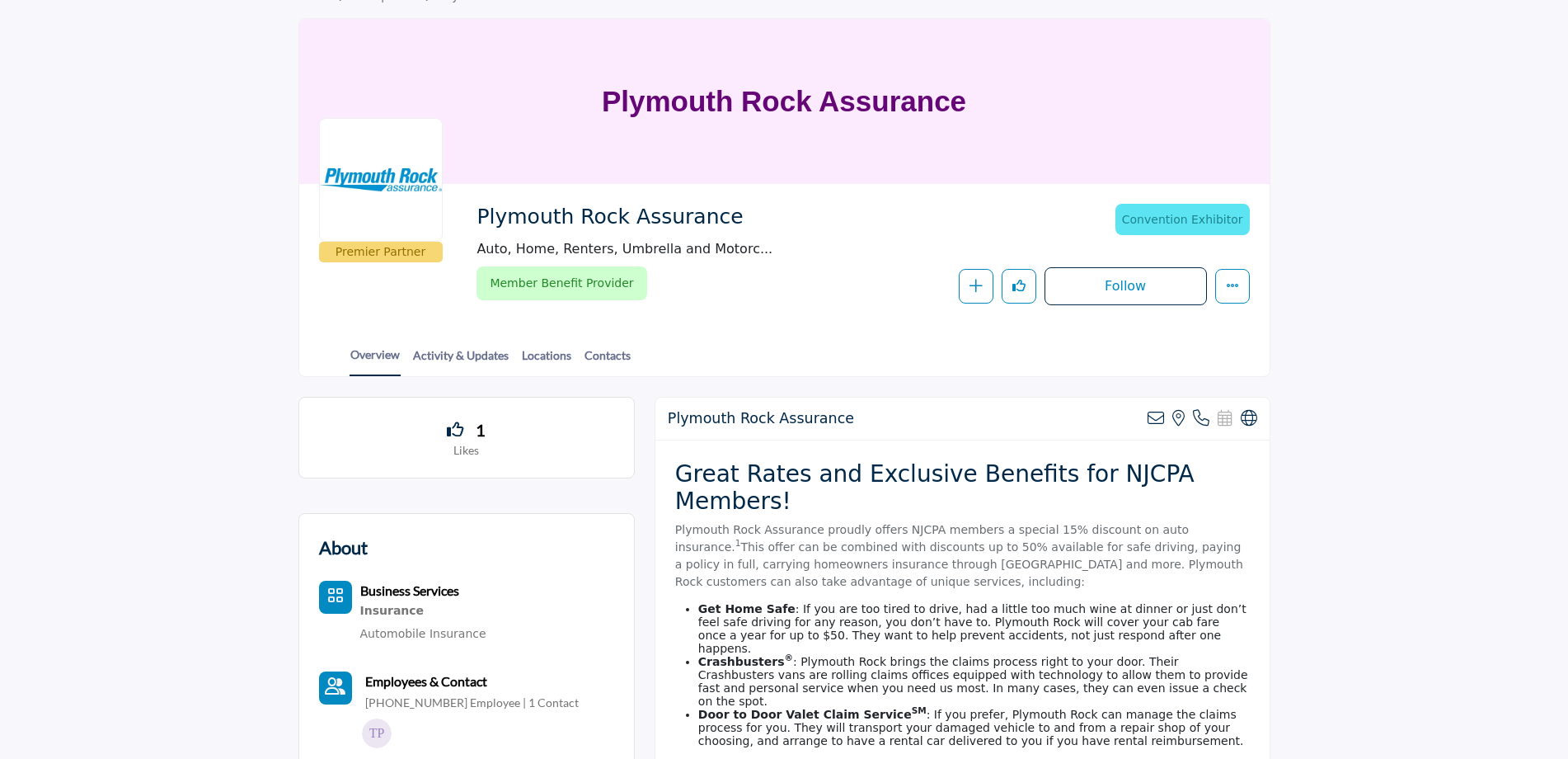
drag, startPoint x: 1250, startPoint y: 420, endPoint x: 1371, endPoint y: 498, distance: 144.0
click at [1251, 420] on icon at bounding box center [1248, 418] width 16 height 16
click at [1254, 415] on icon at bounding box center [1248, 418] width 16 height 16
